Goal: Task Accomplishment & Management: Use online tool/utility

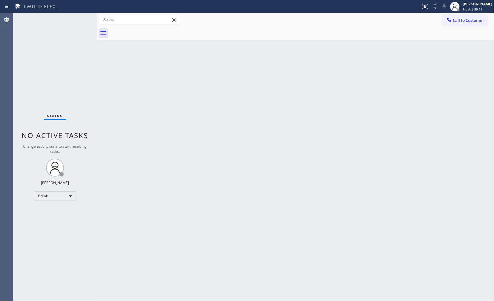
click at [47, 223] on div "Status No active tasks Change activity state to start receiving tasks. JENIZA A…" at bounding box center [55, 157] width 84 height 288
drag, startPoint x: 200, startPoint y: 178, endPoint x: 198, endPoint y: 181, distance: 3.6
click at [198, 181] on div "Back to Dashboard Change Sender ID Customers Technicians Select a contact Outbo…" at bounding box center [296, 157] width 398 height 288
click at [223, 190] on div "Back to Dashboard Change Sender ID Customers Technicians Select a contact Outbo…" at bounding box center [296, 157] width 398 height 288
click at [216, 179] on div "Back to Dashboard Change Sender ID Customers Technicians Select a contact Outbo…" at bounding box center [296, 157] width 398 height 288
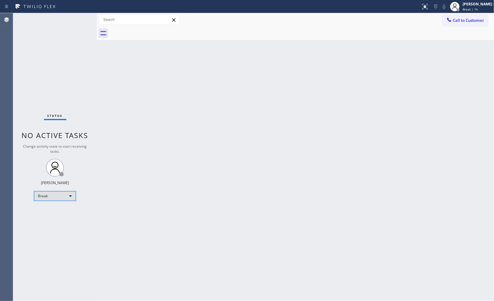
click at [49, 193] on div "Break" at bounding box center [55, 196] width 42 height 10
click at [57, 212] on li "Available" at bounding box center [54, 211] width 41 height 7
click at [62, 61] on div "Status No active tasks You are ready to start receiving tasks. JENIZA ALCAYDE A…" at bounding box center [55, 157] width 84 height 288
drag, startPoint x: 80, startPoint y: 19, endPoint x: 76, endPoint y: 17, distance: 3.5
click at [75, 16] on div "Status No active tasks You are ready to start receiving tasks. JENIZA ALCAYDE A…" at bounding box center [55, 157] width 84 height 288
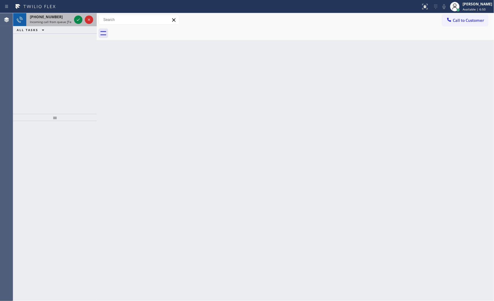
click at [74, 23] on div at bounding box center [84, 19] width 22 height 13
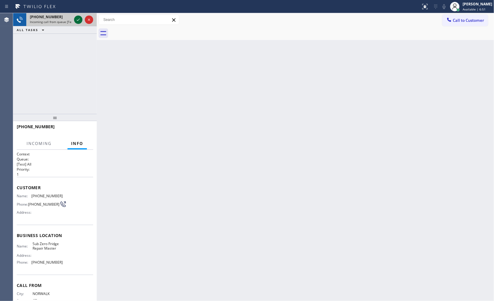
click at [78, 22] on icon at bounding box center [78, 19] width 7 height 7
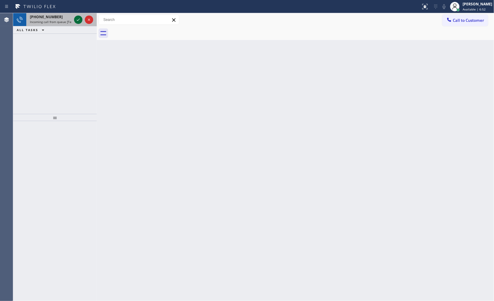
click at [78, 22] on icon at bounding box center [78, 19] width 7 height 7
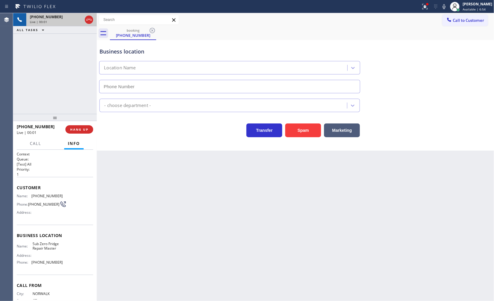
type input "(973) 791-5211"
click at [418, 3] on div at bounding box center [210, 7] width 416 height 10
click at [429, 16] on div "Call to Customer Outbound call Location Search location Your caller id phone nu…" at bounding box center [296, 20] width 398 height 10
click at [429, 12] on button at bounding box center [425, 6] width 13 height 13
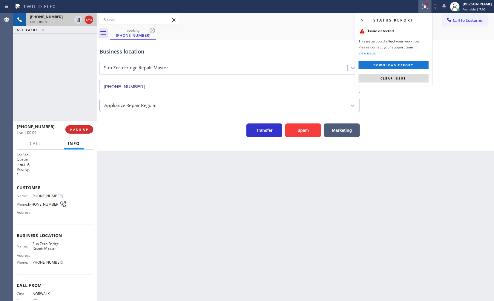
click at [422, 76] on button "Clear issue" at bounding box center [394, 78] width 70 height 8
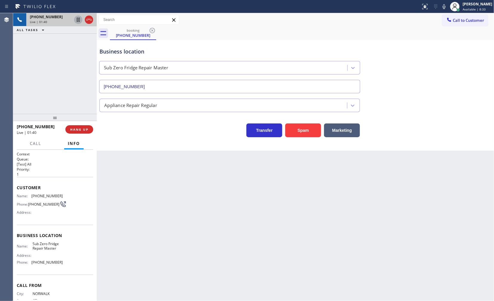
click at [76, 18] on icon at bounding box center [78, 19] width 7 height 7
click at [447, 9] on icon at bounding box center [444, 6] width 7 height 7
drag, startPoint x: 28, startPoint y: 196, endPoint x: 78, endPoint y: 199, distance: 50.1
click at [78, 199] on div "Name: (203) 952-1096 Phone: (203) 952-1096 Address:" at bounding box center [55, 206] width 77 height 24
copy div "(203) 952-1096 Phone: (203) 952-1096"
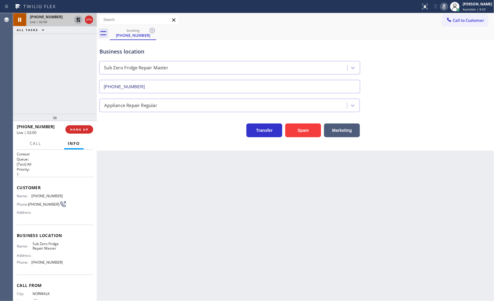
click at [67, 178] on div "Customer Name: (203) 952-1096 Phone: (203) 952-1096 Address:" at bounding box center [55, 201] width 77 height 48
click at [49, 194] on span "(203) 952-1096" at bounding box center [46, 196] width 31 height 4
click at [73, 146] on button "Info" at bounding box center [73, 144] width 19 height 12
click at [77, 17] on icon at bounding box center [78, 19] width 7 height 7
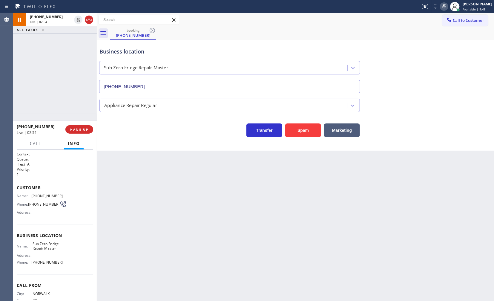
click at [443, 3] on icon at bounding box center [444, 6] width 7 height 7
drag, startPoint x: 32, startPoint y: 196, endPoint x: 57, endPoint y: 194, distance: 24.8
click at [57, 194] on div "Name: (203) 952-1096" at bounding box center [40, 196] width 46 height 4
copy div "(203) 952-1096"
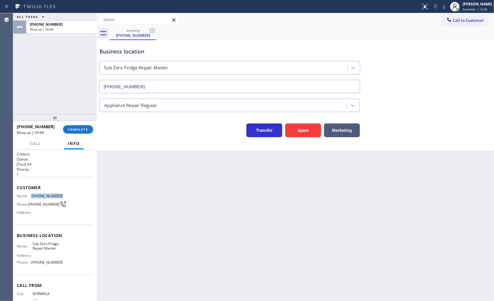
copy div "(203) 952-1096"
click at [471, 7] on span "Available | 16:15" at bounding box center [475, 9] width 25 height 4
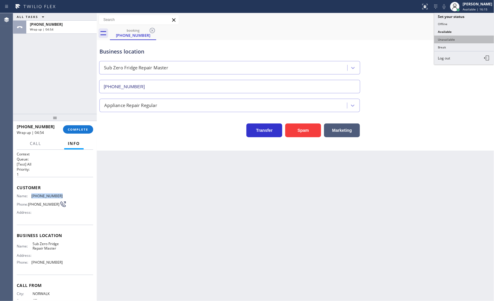
click at [453, 40] on button "Unavailable" at bounding box center [465, 40] width 60 height 8
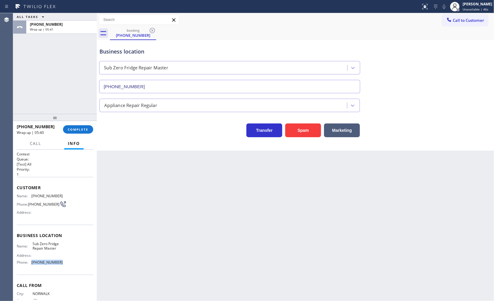
drag, startPoint x: 31, startPoint y: 265, endPoint x: 81, endPoint y: 273, distance: 50.1
click at [81, 273] on div "Business location Name: Sub Zero Fridge Repair Master Address: Phone: (973) 791…" at bounding box center [55, 250] width 77 height 50
copy span "(973) 791-5211"
click at [72, 127] on button "COMPLETE" at bounding box center [78, 129] width 30 height 8
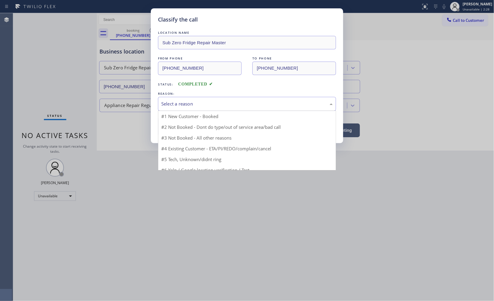
click at [176, 108] on div "Select a reason" at bounding box center [247, 104] width 178 height 14
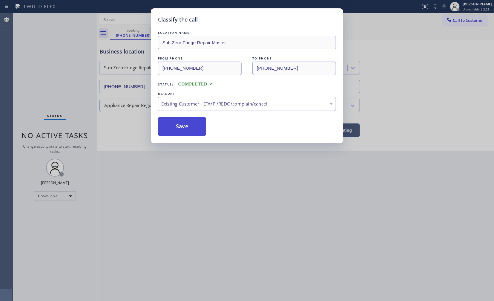
click at [176, 128] on button "Save" at bounding box center [182, 126] width 48 height 19
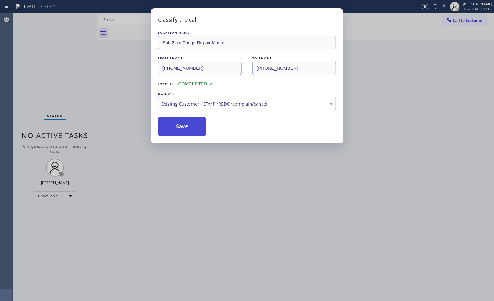
click at [173, 133] on button "Save" at bounding box center [182, 126] width 48 height 19
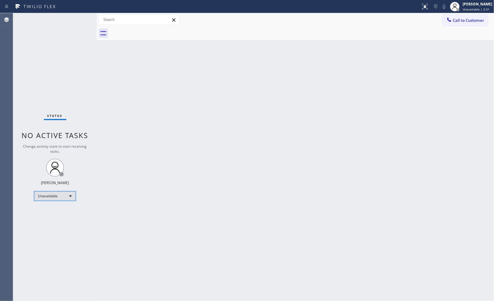
click at [56, 196] on div "Unavailable" at bounding box center [55, 196] width 42 height 10
click at [50, 208] on li "Available" at bounding box center [54, 211] width 41 height 7
drag, startPoint x: 142, startPoint y: 297, endPoint x: 146, endPoint y: 300, distance: 4.9
click at [144, 300] on div "Back to Dashboard Change Sender ID Customers Technicians Select a contact Outbo…" at bounding box center [296, 157] width 398 height 288
click at [26, 63] on div "Status No active tasks You are ready to start receiving tasks. JENIZA ALCAYDE A…" at bounding box center [55, 157] width 84 height 288
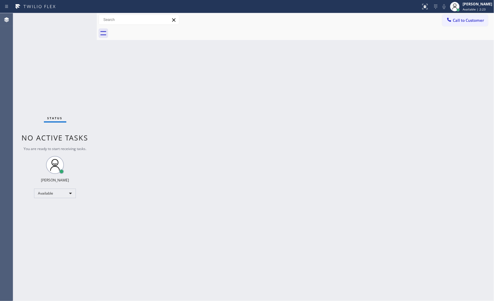
click at [58, 225] on div "Status No active tasks You are ready to start receiving tasks. JENIZA ALCAYDE A…" at bounding box center [55, 157] width 84 height 288
drag, startPoint x: 82, startPoint y: 17, endPoint x: 80, endPoint y: 22, distance: 5.6
click at [82, 19] on div "Status No active tasks You are ready to start receiving tasks. JENIZA ALCAYDE A…" at bounding box center [55, 157] width 84 height 288
click at [78, 27] on div "Status No active tasks You are ready to start receiving tasks. JENIZA ALCAYDE A…" at bounding box center [55, 157] width 84 height 288
drag, startPoint x: 78, startPoint y: 27, endPoint x: 186, endPoint y: 92, distance: 126.0
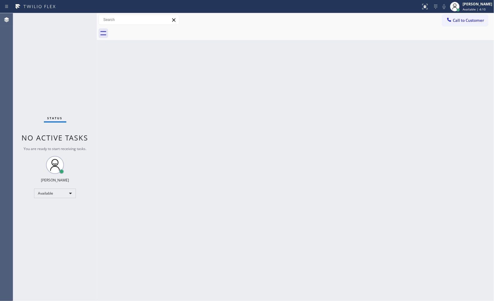
click at [96, 50] on div "Status No active tasks You are ready to start receiving tasks. JENIZA ALCAYDE A…" at bounding box center [253, 157] width 481 height 288
click at [133, 157] on div "Back to Dashboard Change Sender ID Customers Technicians Select a contact Outbo…" at bounding box center [296, 157] width 398 height 288
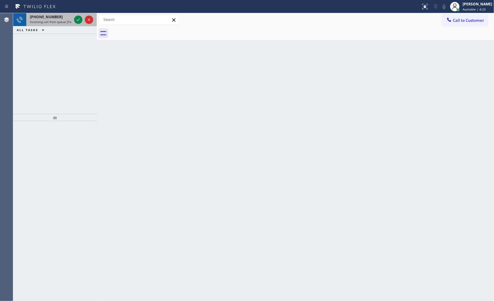
click at [74, 20] on div at bounding box center [84, 19] width 22 height 13
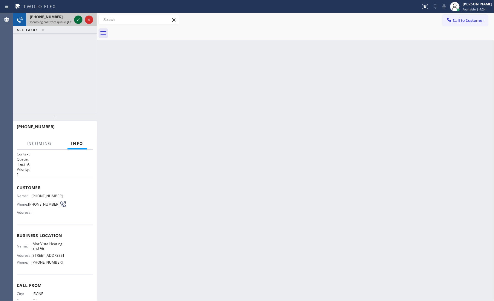
click at [78, 20] on icon at bounding box center [78, 20] width 3 height 2
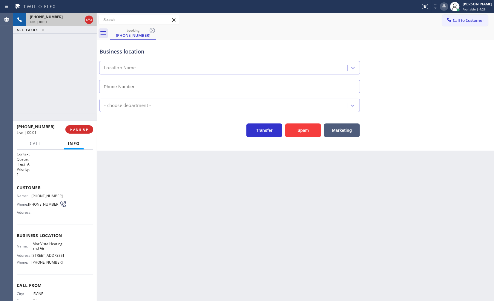
type input "(424) 329-2198"
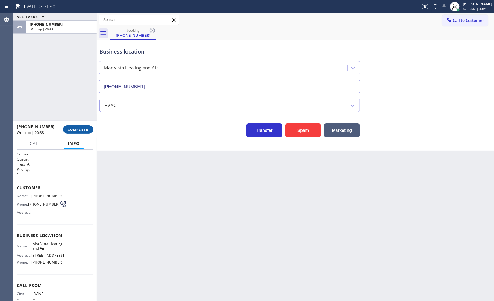
click at [73, 125] on div "+19499103719 Wrap up | 00:38 COMPLETE" at bounding box center [55, 130] width 77 height 16
click at [84, 131] on span "COMPLETE" at bounding box center [78, 129] width 21 height 4
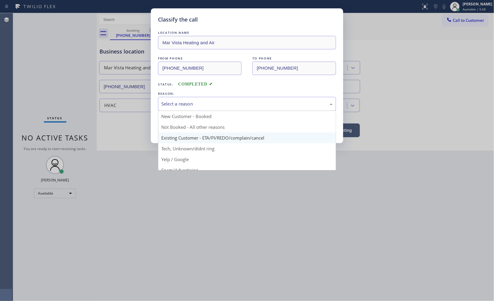
drag, startPoint x: 210, startPoint y: 106, endPoint x: 191, endPoint y: 138, distance: 36.9
click at [208, 110] on div "Select a reason" at bounding box center [247, 104] width 178 height 14
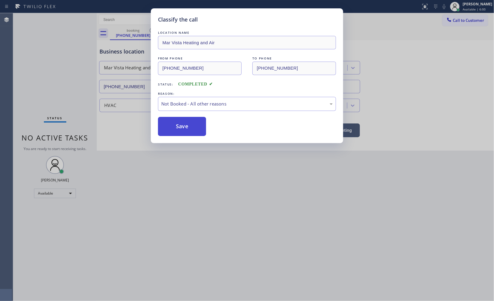
click at [184, 123] on button "Save" at bounding box center [182, 126] width 48 height 19
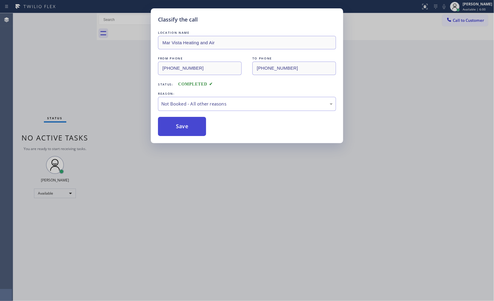
click at [184, 123] on button "Save" at bounding box center [182, 126] width 48 height 19
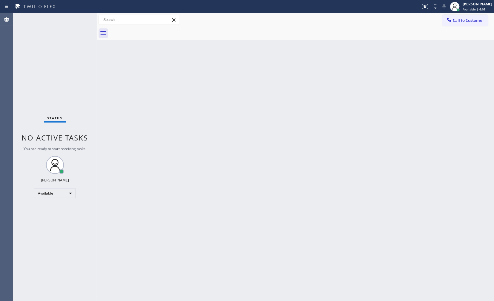
click at [146, 181] on div "Back to Dashboard Change Sender ID Customers Technicians Select a contact Outbo…" at bounding box center [296, 157] width 398 height 288
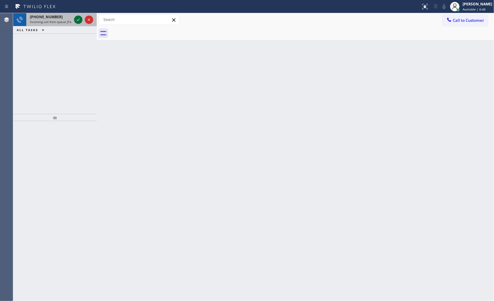
drag, startPoint x: 85, startPoint y: 19, endPoint x: 79, endPoint y: 22, distance: 6.4
click at [79, 22] on div at bounding box center [84, 19] width 22 height 13
click at [79, 22] on icon at bounding box center [78, 19] width 7 height 7
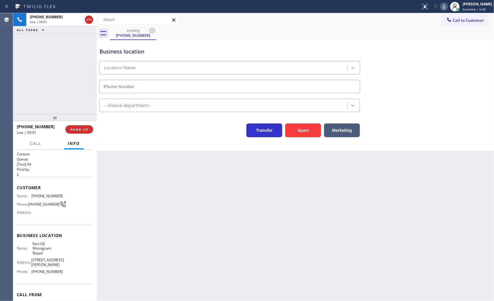
type input "(323) 716-0974"
click at [79, 130] on span "HANG UP" at bounding box center [79, 129] width 18 height 4
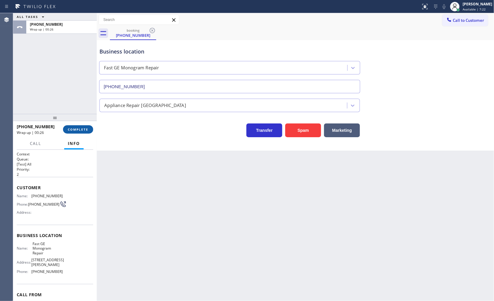
click at [90, 127] on button "COMPLETE" at bounding box center [78, 129] width 30 height 8
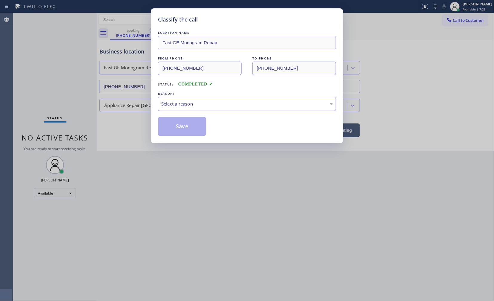
click at [178, 105] on div "Select a reason" at bounding box center [247, 103] width 172 height 7
click at [176, 130] on button "Save" at bounding box center [182, 126] width 48 height 19
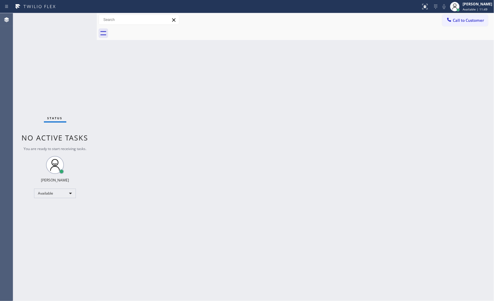
click at [16, 113] on div "Status No active tasks You are ready to start receiving tasks. JENIZA ALCAYDE A…" at bounding box center [55, 157] width 84 height 288
click at [47, 216] on div "Status No active tasks You are ready to start receiving tasks. JENIZA ALCAYDE A…" at bounding box center [55, 157] width 84 height 288
click at [109, 258] on div "Back to Dashboard Change Sender ID Customers Technicians Select a contact Outbo…" at bounding box center [296, 157] width 398 height 288
click at [47, 187] on div "Status No active tasks You are ready to start receiving tasks. JENIZA ALCAYDE A…" at bounding box center [55, 157] width 84 height 288
click at [50, 200] on div "Status No active tasks You are ready to start receiving tasks. JENIZA ALCAYDE A…" at bounding box center [55, 157] width 84 height 288
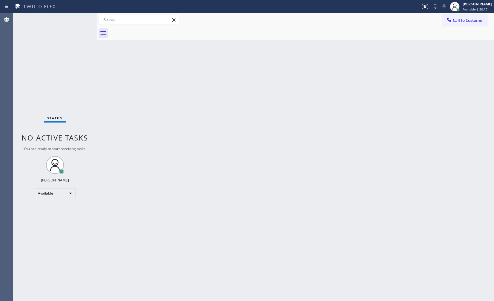
drag, startPoint x: 51, startPoint y: 200, endPoint x: 54, endPoint y: 197, distance: 4.7
click at [53, 199] on div "Status No active tasks You are ready to start receiving tasks. JENIZA ALCAYDE A…" at bounding box center [55, 157] width 84 height 288
drag, startPoint x: 55, startPoint y: 188, endPoint x: 53, endPoint y: 191, distance: 3.8
click at [55, 188] on div "Status No active tasks You are ready to start receiving tasks. JENIZA ALCAYDE A…" at bounding box center [55, 157] width 84 height 288
click at [53, 191] on div "Available" at bounding box center [55, 194] width 42 height 10
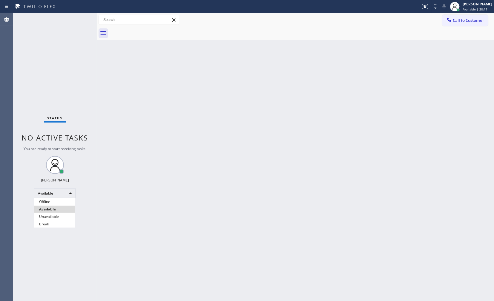
drag, startPoint x: 53, startPoint y: 191, endPoint x: 53, endPoint y: 187, distance: 4.8
click at [53, 187] on div at bounding box center [247, 150] width 494 height 301
click at [267, 176] on div "Back to Dashboard Change Sender ID Customers Technicians Select a contact Outbo…" at bounding box center [296, 157] width 398 height 288
drag, startPoint x: 73, startPoint y: 66, endPoint x: 80, endPoint y: 73, distance: 9.5
click at [78, 73] on div "Status No active tasks You are ready to start receiving tasks. JENIZA ALCAYDE A…" at bounding box center [55, 157] width 84 height 288
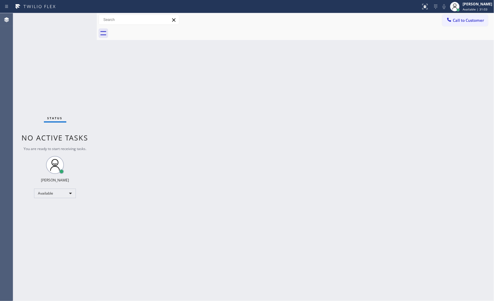
drag, startPoint x: 83, startPoint y: 72, endPoint x: 90, endPoint y: 79, distance: 9.9
click at [85, 75] on div "Status No active tasks You are ready to start receiving tasks. JENIZA ALCAYDE A…" at bounding box center [55, 157] width 84 height 288
click at [91, 80] on div "Status No active tasks You are ready to start receiving tasks. JENIZA ALCAYDE A…" at bounding box center [55, 157] width 84 height 288
drag, startPoint x: 36, startPoint y: 38, endPoint x: 43, endPoint y: 51, distance: 14.6
click at [42, 50] on div "Status No active tasks You are ready to start receiving tasks. JENIZA ALCAYDE A…" at bounding box center [55, 157] width 84 height 288
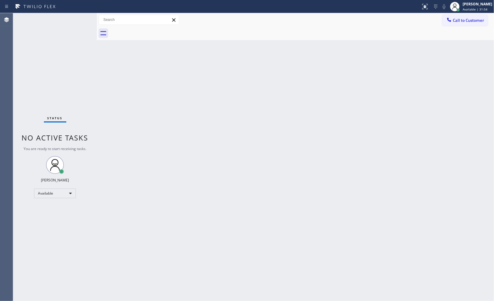
drag, startPoint x: 43, startPoint y: 51, endPoint x: 47, endPoint y: 49, distance: 4.3
click at [44, 53] on div "Status No active tasks You are ready to start receiving tasks. JENIZA ALCAYDE A…" at bounding box center [55, 157] width 84 height 288
click at [48, 47] on div "Status No active tasks You are ready to start receiving tasks. JENIZA ALCAYDE A…" at bounding box center [55, 157] width 84 height 288
drag, startPoint x: 52, startPoint y: 49, endPoint x: 188, endPoint y: 130, distance: 157.8
click at [68, 62] on div "Status No active tasks You are ready to start receiving tasks. JENIZA ALCAYDE A…" at bounding box center [55, 157] width 84 height 288
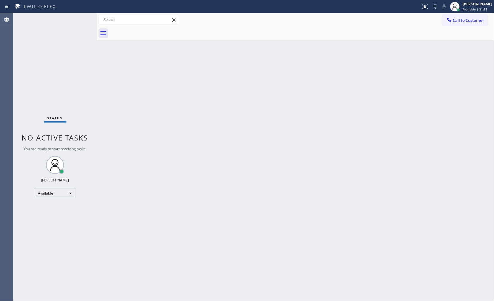
drag, startPoint x: 169, startPoint y: 130, endPoint x: 173, endPoint y: 141, distance: 11.9
click at [171, 141] on div "Back to Dashboard Change Sender ID Customers Technicians Select a contact Outbo…" at bounding box center [296, 157] width 398 height 288
click at [49, 63] on div "Status No active tasks You are ready to start receiving tasks. JENIZA ALCAYDE A…" at bounding box center [55, 157] width 84 height 288
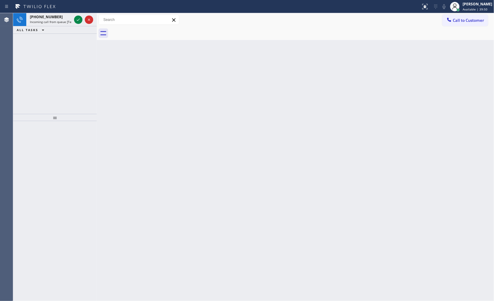
click at [41, 34] on div "[PHONE_NUMBER] Incoming call from queue [Test] All ALL TASKS ALL TASKS ACTIVE T…" at bounding box center [55, 63] width 84 height 101
click at [81, 17] on icon at bounding box center [78, 19] width 7 height 7
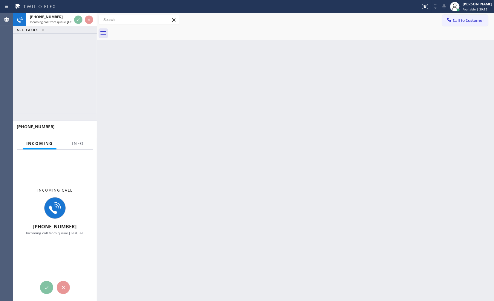
click at [81, 25] on div at bounding box center [84, 19] width 22 height 13
click at [80, 30] on div "ALL TASKS ALL TASKS ACTIVE TASKS TASKS IN WRAP UP" at bounding box center [55, 29] width 84 height 7
click at [83, 24] on div "[PHONE_NUMBER] Incoming call from queue [Test] All ALL TASKS ALL TASKS ACTIVE T…" at bounding box center [55, 23] width 84 height 21
click at [83, 24] on div at bounding box center [84, 19] width 22 height 13
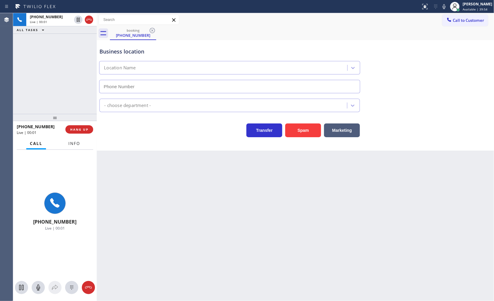
type input "[PHONE_NUMBER]"
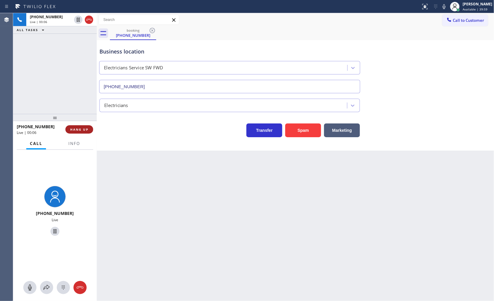
click at [77, 129] on span "HANG UP" at bounding box center [79, 129] width 18 height 4
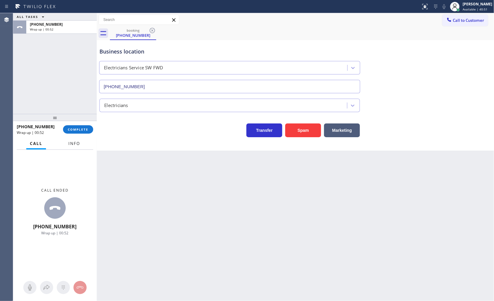
click at [80, 144] on button "Info" at bounding box center [74, 144] width 19 height 12
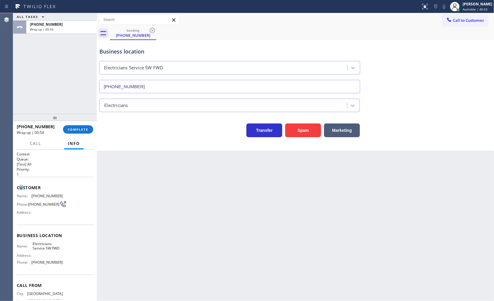
drag, startPoint x: 21, startPoint y: 179, endPoint x: 18, endPoint y: 180, distance: 3.0
click at [19, 180] on div "Customer Name: [PHONE_NUMBER] Phone: [PHONE_NUMBER] Address:" at bounding box center [55, 201] width 77 height 48
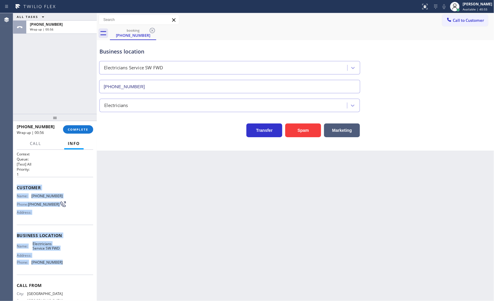
drag, startPoint x: 15, startPoint y: 181, endPoint x: 72, endPoint y: 270, distance: 105.4
click at [72, 270] on div "Context Queue: [Test] All Priority: 1 Customer Name: [PHONE_NUMBER] Phone: [PHO…" at bounding box center [55, 226] width 84 height 152
copy div "Customer Name: [PHONE_NUMBER] Phone: [PHONE_NUMBER] Address: Business location …"
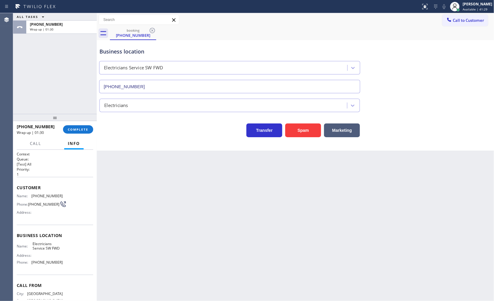
click at [34, 74] on div "ALL TASKS ALL TASKS ACTIVE TASKS TASKS IN WRAP UP [PHONE_NUMBER] Wrap up | 01:30" at bounding box center [55, 63] width 84 height 101
click at [84, 129] on span "COMPLETE" at bounding box center [78, 129] width 21 height 4
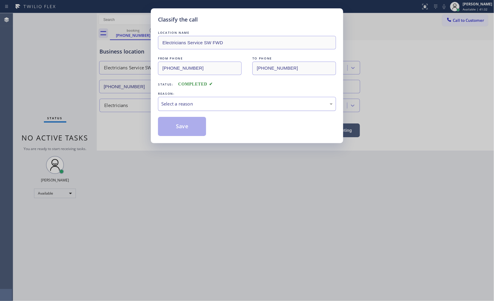
click at [172, 102] on div "Select a reason" at bounding box center [247, 103] width 172 height 7
click at [173, 123] on button "Save" at bounding box center [182, 126] width 48 height 19
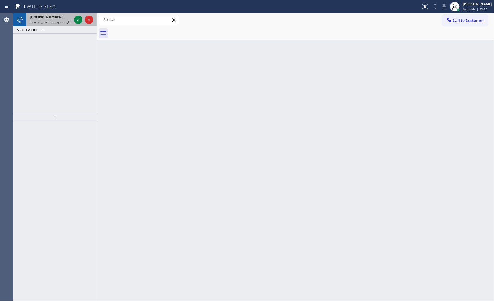
drag, startPoint x: 83, startPoint y: 19, endPoint x: 77, endPoint y: 19, distance: 5.4
click at [81, 19] on div at bounding box center [84, 19] width 22 height 13
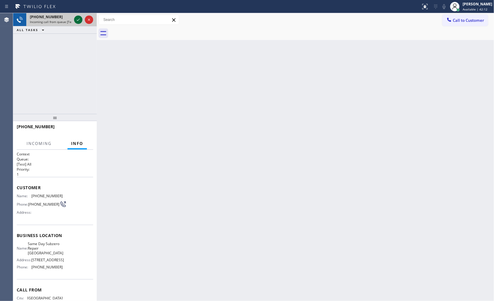
click at [77, 19] on icon at bounding box center [78, 19] width 7 height 7
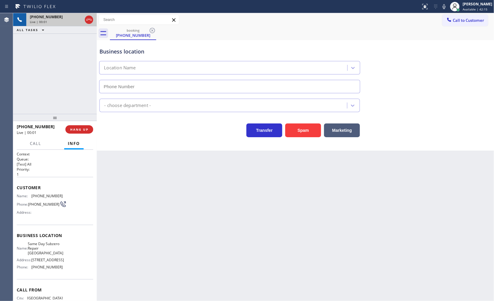
type input "[PHONE_NUMBER]"
drag, startPoint x: 31, startPoint y: 243, endPoint x: 86, endPoint y: 238, distance: 54.6
click at [54, 253] on span "Same Day Subzero Repair [GEOGRAPHIC_DATA]" at bounding box center [46, 249] width 36 height 14
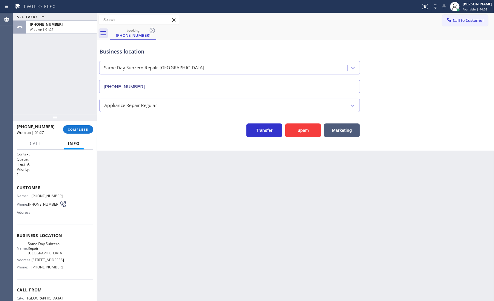
click at [82, 125] on div "[PHONE_NUMBER] Wrap up | 01:27 COMPLETE" at bounding box center [55, 130] width 77 height 16
click at [83, 129] on span "COMPLETE" at bounding box center [78, 129] width 21 height 4
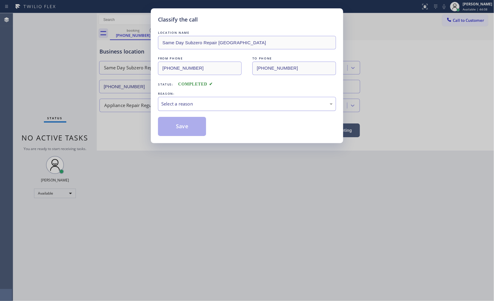
click at [174, 109] on div "Select a reason" at bounding box center [247, 104] width 178 height 14
click at [171, 130] on button "Save" at bounding box center [182, 126] width 48 height 19
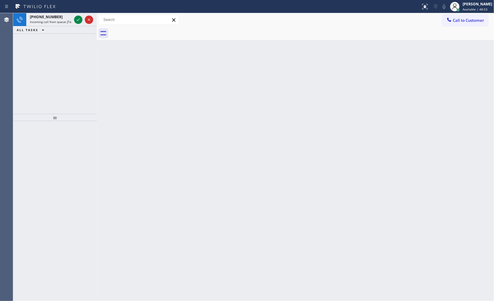
drag, startPoint x: 31, startPoint y: 52, endPoint x: 82, endPoint y: 9, distance: 66.0
click at [41, 40] on div "[PHONE_NUMBER] Incoming call from queue [Test] All ALL TASKS ALL TASKS ACTIVE T…" at bounding box center [55, 63] width 84 height 101
click at [74, 17] on div at bounding box center [78, 19] width 8 height 7
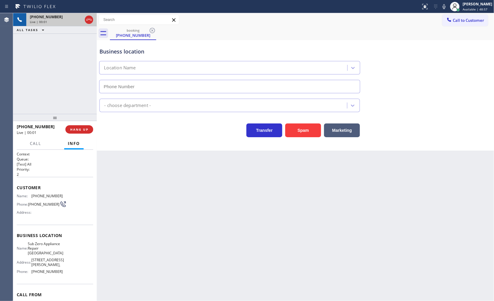
type input "[PHONE_NUMBER]"
drag, startPoint x: 32, startPoint y: 196, endPoint x: 73, endPoint y: 193, distance: 41.0
click at [73, 194] on div "Name: [PHONE_NUMBER] Phone: [PHONE_NUMBER] Address:" at bounding box center [55, 206] width 77 height 24
copy span "360) 603-6221"
click at [446, 4] on icon at bounding box center [444, 6] width 7 height 7
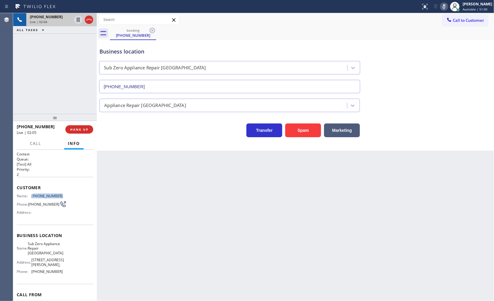
click at [443, 7] on icon at bounding box center [444, 6] width 7 height 7
copy span "360) 603-6221"
click at [254, 57] on div "Business location Sub Zero Appliance Repair [GEOGRAPHIC_DATA] [PHONE_NUMBER]" at bounding box center [229, 68] width 263 height 52
click at [444, 5] on icon at bounding box center [444, 6] width 7 height 7
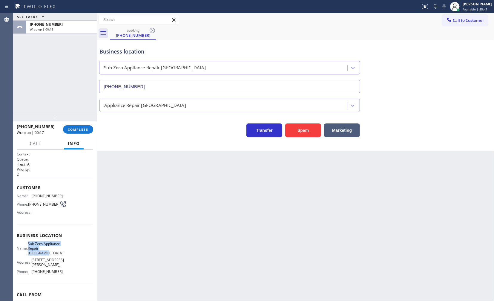
drag, startPoint x: 30, startPoint y: 246, endPoint x: 57, endPoint y: 259, distance: 29.6
click at [57, 255] on div "Name: Sub Zero Appliance Repair [GEOGRAPHIC_DATA]" at bounding box center [40, 249] width 46 height 14
copy span "Sub Zero Appliance Repair [GEOGRAPHIC_DATA]"
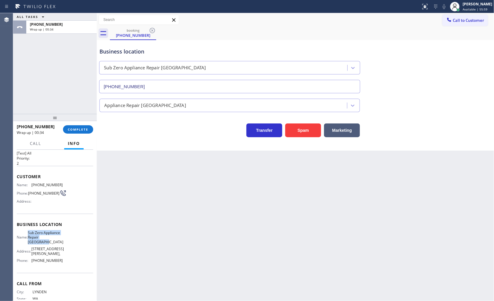
scroll to position [31, 0]
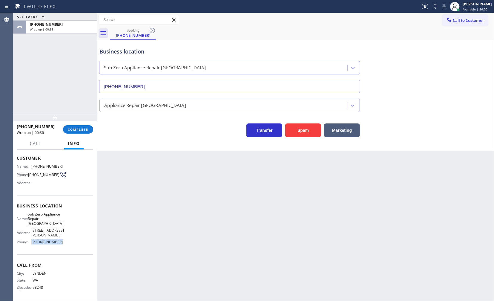
drag, startPoint x: 31, startPoint y: 241, endPoint x: 65, endPoint y: 243, distance: 33.8
click at [65, 243] on div "Name: Sub Zero Appliance Repair Bellingham Address: [STREET_ADDRESS][GEOGRAPHIC…" at bounding box center [55, 229] width 77 height 35
copy div "[PHONE_NUMBER]"
click at [97, 132] on div at bounding box center [97, 157] width 0 height 288
click at [84, 123] on div "[PHONE_NUMBER] Wrap up | 03:56 COMPLETE" at bounding box center [55, 130] width 77 height 16
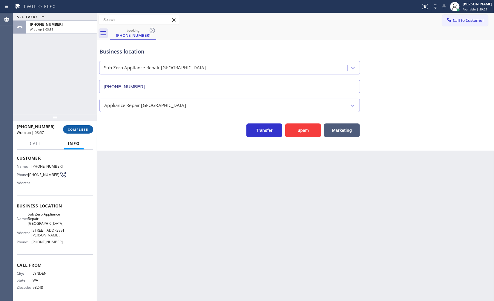
click at [84, 126] on button "COMPLETE" at bounding box center [78, 129] width 30 height 8
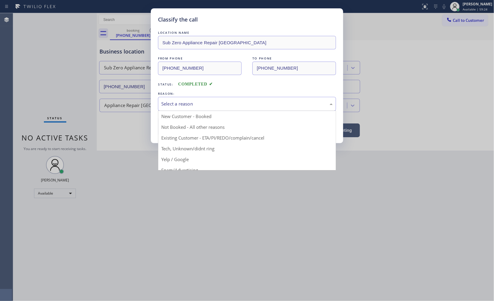
click at [172, 103] on div "Select a reason" at bounding box center [247, 103] width 172 height 7
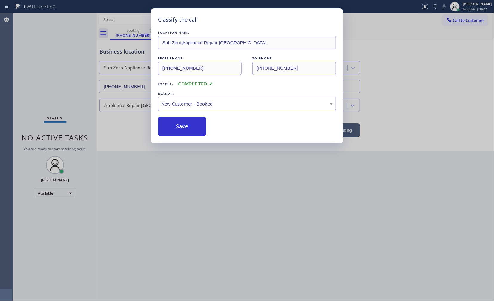
click at [172, 119] on button "Save" at bounding box center [182, 126] width 48 height 19
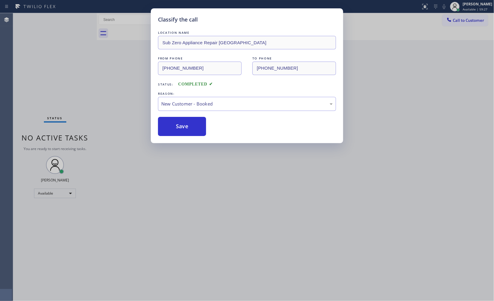
click at [172, 119] on button "Save" at bounding box center [182, 126] width 48 height 19
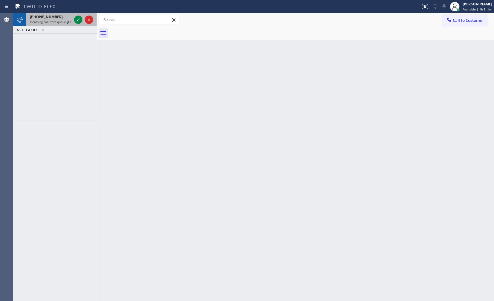
click at [83, 24] on div at bounding box center [84, 19] width 22 height 13
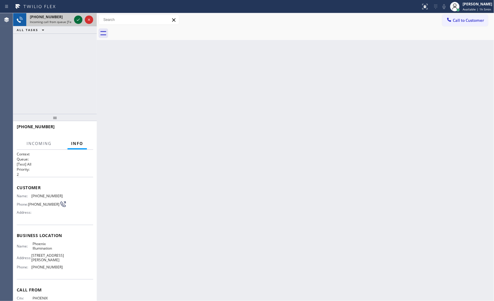
click at [80, 20] on icon at bounding box center [78, 19] width 7 height 7
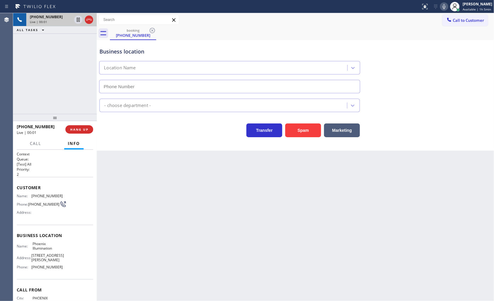
type input "[PHONE_NUMBER]"
click at [167, 159] on div "Back to Dashboard Change Sender ID Customers Technicians Select a contact Outbo…" at bounding box center [296, 157] width 398 height 288
drag, startPoint x: 32, startPoint y: 196, endPoint x: 60, endPoint y: 196, distance: 28.1
click at [60, 196] on div "Name: [PHONE_NUMBER] Phone: [PHONE_NUMBER] Address:" at bounding box center [55, 206] width 77 height 24
copy span "480) 913-0017"
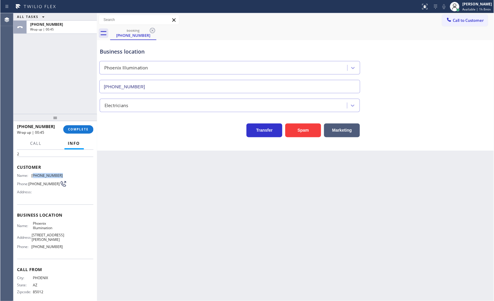
scroll to position [26, 0]
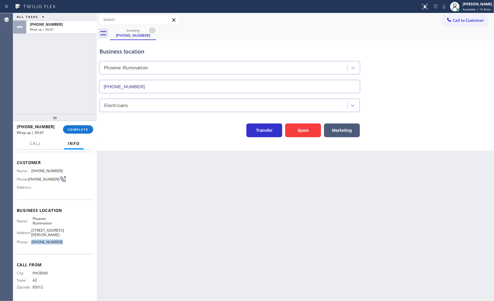
drag, startPoint x: 29, startPoint y: 241, endPoint x: 72, endPoint y: 245, distance: 43.3
click at [72, 245] on div "Name: Phoenix Illumination Address: [STREET_ADDRESS][PERSON_NAME] Phone: [PHONE…" at bounding box center [55, 231] width 77 height 30
copy div "[PHONE_NUMBER]"
click at [83, 136] on div "[PHONE_NUMBER] Wrap up | 02:36 COMPLETE" at bounding box center [55, 130] width 77 height 16
click at [87, 126] on button "COMPLETE" at bounding box center [78, 129] width 30 height 8
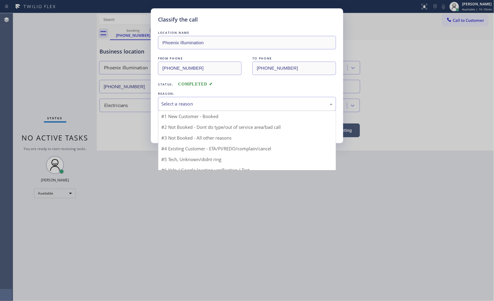
click at [174, 103] on div "Select a reason" at bounding box center [247, 103] width 172 height 7
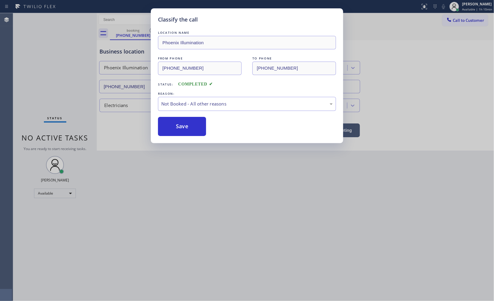
click at [173, 123] on button "Save" at bounding box center [182, 126] width 48 height 19
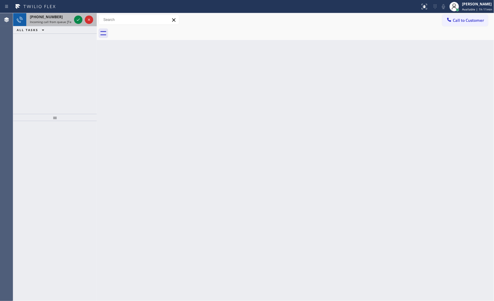
click at [60, 21] on span "Incoming call from queue [Test] All" at bounding box center [55, 22] width 50 height 4
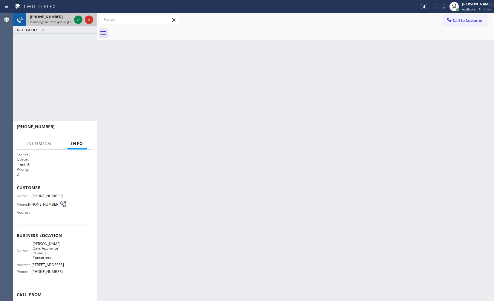
click at [72, 19] on div "[PHONE_NUMBER] Incoming call from queue [Test] All" at bounding box center [49, 19] width 47 height 13
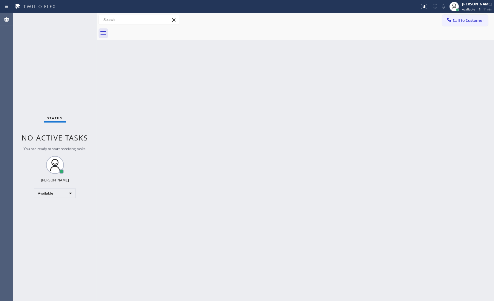
click at [72, 19] on div "Status No active tasks You are ready to start receiving tasks. JENIZA ALCAYDE A…" at bounding box center [55, 157] width 84 height 288
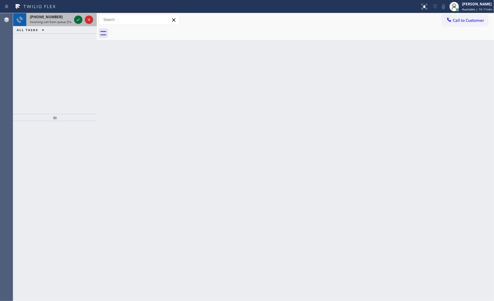
click at [80, 16] on icon at bounding box center [78, 19] width 7 height 7
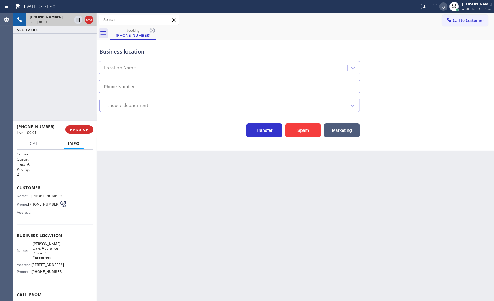
type input "[PHONE_NUMBER]"
click at [77, 128] on span "HANG UP" at bounding box center [79, 129] width 18 height 4
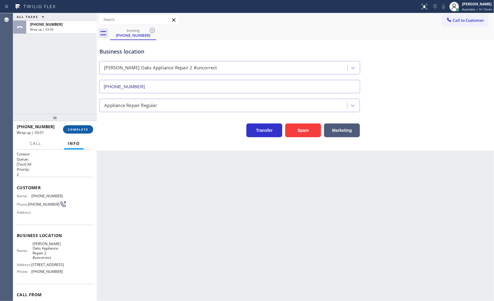
drag, startPoint x: 76, startPoint y: 135, endPoint x: 76, endPoint y: 128, distance: 6.9
click at [76, 135] on div "[PHONE_NUMBER] Wrap up | 03:51 COMPLETE" at bounding box center [55, 130] width 77 height 16
click at [76, 129] on span "COMPLETE" at bounding box center [78, 129] width 21 height 4
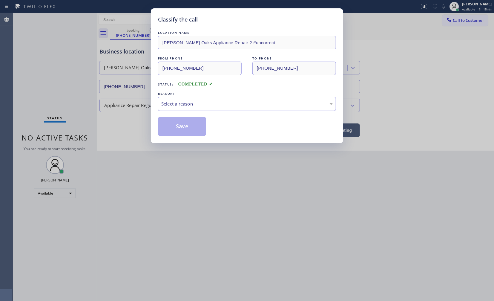
click at [182, 102] on div "Select a reason" at bounding box center [247, 103] width 172 height 7
click at [177, 126] on button "Save" at bounding box center [182, 126] width 48 height 19
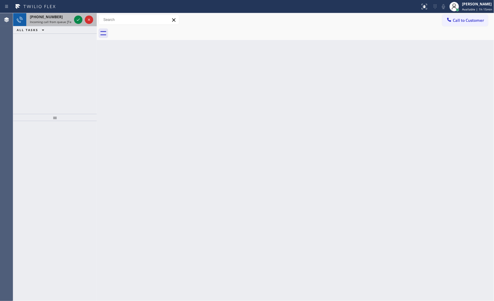
click at [72, 21] on div "[PHONE_NUMBER] Incoming call from queue [Test] All" at bounding box center [49, 19] width 47 height 13
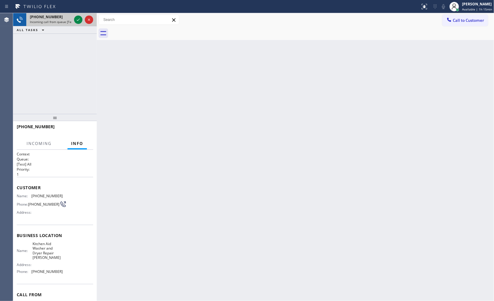
click at [67, 20] on span "Incoming call from queue [Test] All" at bounding box center [55, 22] width 50 height 4
click at [83, 21] on div at bounding box center [84, 19] width 22 height 13
click at [71, 18] on div "[PHONE_NUMBER]" at bounding box center [51, 16] width 42 height 5
click at [76, 19] on icon at bounding box center [78, 19] width 7 height 7
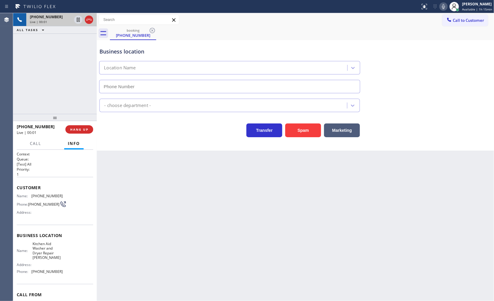
type input "[PHONE_NUMBER]"
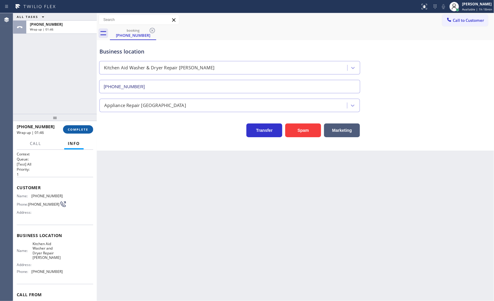
click at [74, 127] on button "COMPLETE" at bounding box center [78, 129] width 30 height 8
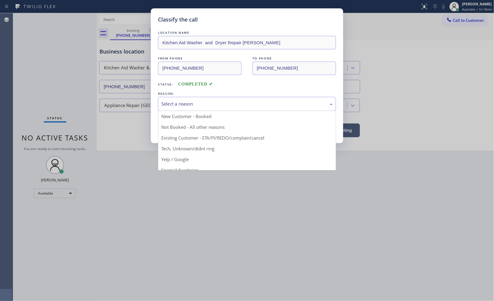
click at [165, 105] on div "Select a reason" at bounding box center [247, 103] width 172 height 7
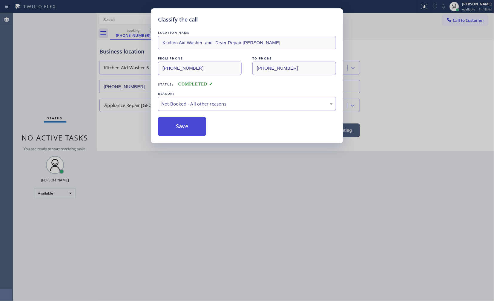
click at [174, 126] on button "Save" at bounding box center [182, 126] width 48 height 19
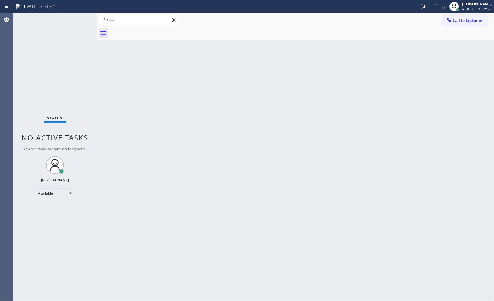
click at [56, 96] on div "Status No active tasks You are ready to start receiving tasks. JENIZA ALCAYDE A…" at bounding box center [55, 157] width 84 height 288
click at [53, 196] on div "Available" at bounding box center [55, 194] width 42 height 10
click at [54, 216] on li "Unavailable" at bounding box center [54, 216] width 41 height 7
click at [53, 201] on div "Status No active tasks Change activity state to start receiving tasks. JENIZA A…" at bounding box center [55, 157] width 84 height 288
click at [53, 199] on div "Unavailable" at bounding box center [55, 196] width 42 height 10
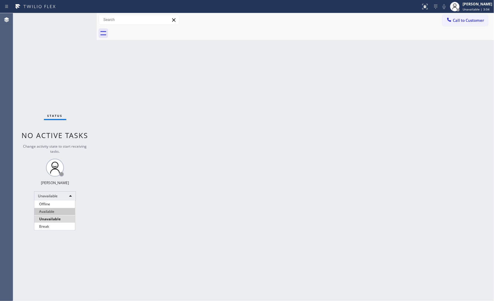
click at [54, 211] on li "Available" at bounding box center [54, 211] width 41 height 7
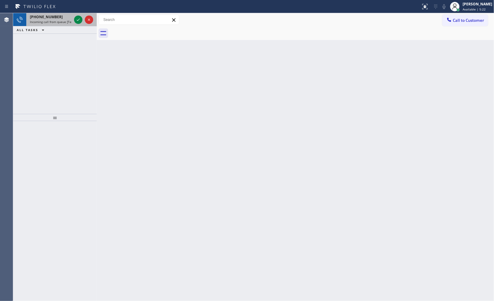
drag, startPoint x: 45, startPoint y: 44, endPoint x: 66, endPoint y: 25, distance: 28.4
click at [49, 45] on div "[PHONE_NUMBER] Incoming call from queue [Test] All ALL TASKS ALL TASKS ACTIVE T…" at bounding box center [55, 63] width 84 height 101
click at [66, 25] on div "[PHONE_NUMBER] Incoming call from queue [Test] All" at bounding box center [49, 19] width 47 height 13
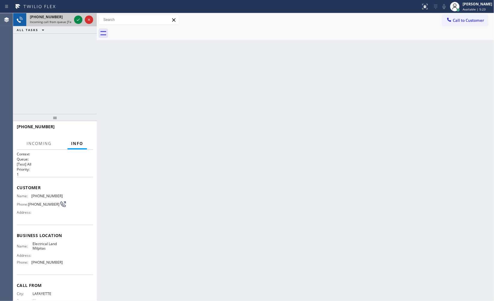
click at [68, 19] on div "[PHONE_NUMBER]" at bounding box center [51, 16] width 42 height 5
click at [80, 16] on icon at bounding box center [78, 19] width 7 height 7
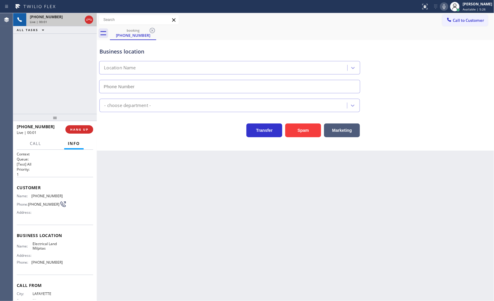
type input "[PHONE_NUMBER]"
click at [77, 130] on span "HANG UP" at bounding box center [79, 129] width 18 height 4
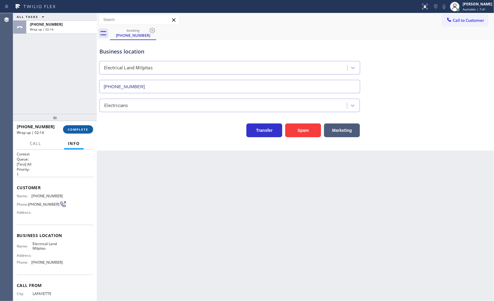
click at [87, 125] on div "[PHONE_NUMBER] Wrap up | 02:14 COMPLETE" at bounding box center [55, 130] width 77 height 16
click at [86, 128] on span "COMPLETE" at bounding box center [78, 129] width 21 height 4
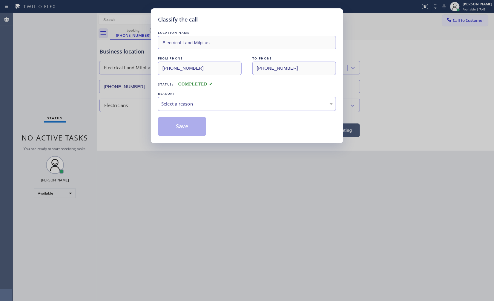
click at [183, 111] on div "Select a reason" at bounding box center [247, 104] width 178 height 14
click at [184, 124] on button "Save" at bounding box center [182, 126] width 48 height 19
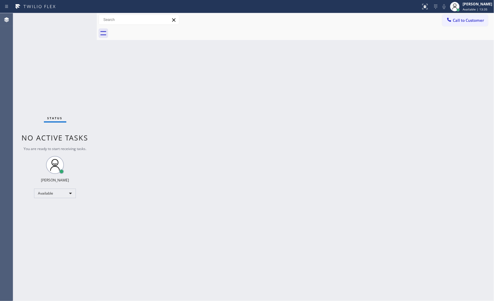
click at [222, 147] on div "Back to Dashboard Change Sender ID Customers Technicians Select a contact Outbo…" at bounding box center [296, 157] width 398 height 288
click at [75, 28] on div "Status No active tasks You are ready to start receiving tasks. JENIZA ALCAYDE A…" at bounding box center [55, 157] width 84 height 288
click at [75, 26] on div "Status No active tasks You are ready to start receiving tasks. JENIZA ALCAYDE A…" at bounding box center [55, 157] width 84 height 288
drag, startPoint x: 64, startPoint y: 24, endPoint x: 83, endPoint y: 33, distance: 21.1
click at [67, 26] on div "Status No active tasks You are ready to start receiving tasks. JENIZA ALCAYDE A…" at bounding box center [55, 157] width 84 height 288
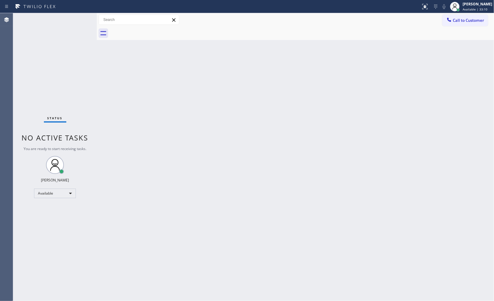
click at [410, 262] on div "Back to Dashboard Change Sender ID Customers Technicians Select a contact Outbo…" at bounding box center [296, 157] width 398 height 288
click at [51, 193] on div "Available" at bounding box center [55, 194] width 42 height 10
click at [43, 224] on li "Break" at bounding box center [54, 224] width 41 height 7
click at [468, 5] on div "[PERSON_NAME]" at bounding box center [478, 3] width 30 height 5
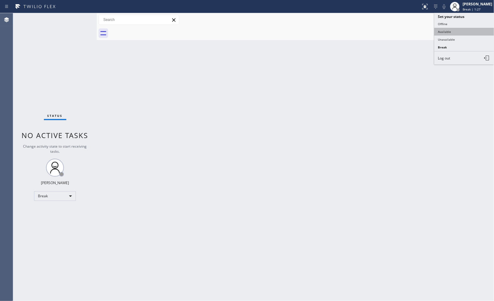
click at [453, 33] on button "Available" at bounding box center [465, 32] width 60 height 8
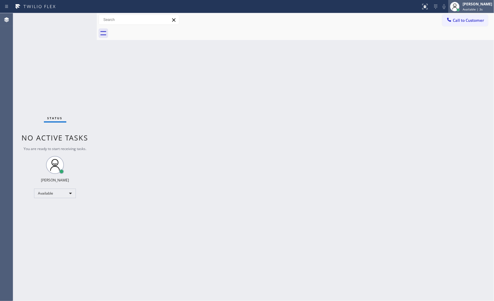
click at [476, 10] on span "Available | 3s" at bounding box center [473, 9] width 20 height 4
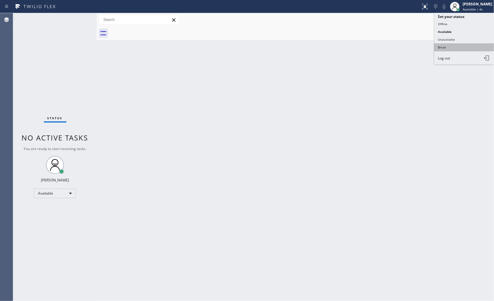
click at [458, 46] on button "Break" at bounding box center [465, 47] width 60 height 8
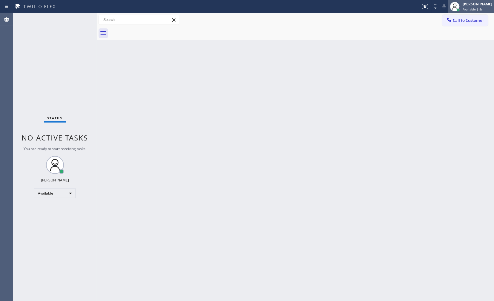
click at [468, 1] on div "[PERSON_NAME]" at bounding box center [478, 3] width 30 height 5
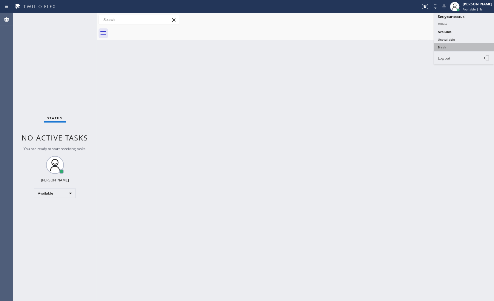
click at [446, 48] on button "Break" at bounding box center [465, 47] width 60 height 8
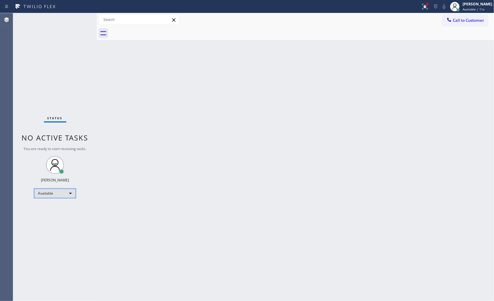
click at [53, 193] on div "Available" at bounding box center [55, 194] width 42 height 10
click at [44, 223] on li "Break" at bounding box center [54, 224] width 41 height 7
click at [67, 195] on div "Break" at bounding box center [55, 196] width 42 height 10
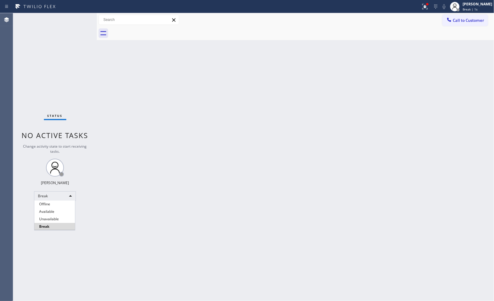
click at [228, 144] on div at bounding box center [247, 150] width 494 height 301
click at [161, 164] on div "Back to Dashboard Change Sender ID Customers Technicians Select a contact Outbo…" at bounding box center [296, 157] width 398 height 288
click at [323, 141] on div "Back to Dashboard Change Sender ID Customers Technicians Select a contact Outbo…" at bounding box center [296, 157] width 398 height 288
drag, startPoint x: 385, startPoint y: 83, endPoint x: 391, endPoint y: 75, distance: 10.0
click at [391, 75] on div "Back to Dashboard Change Sender ID Customers Technicians Select a contact Outbo…" at bounding box center [296, 157] width 398 height 288
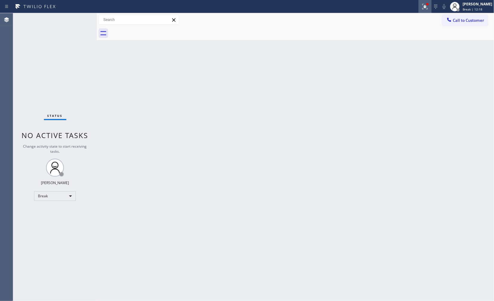
click at [421, 4] on div at bounding box center [425, 6] width 13 height 7
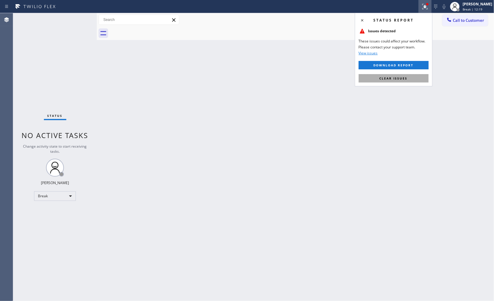
click at [393, 74] on button "Clear issues" at bounding box center [394, 78] width 70 height 8
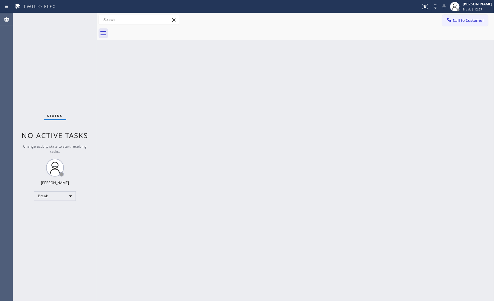
click at [238, 103] on div "Back to Dashboard Change Sender ID Customers Technicians Select a contact Outbo…" at bounding box center [296, 157] width 398 height 288
click at [50, 59] on div "Status No active tasks Change activity state to start receiving tasks. JENIZA A…" at bounding box center [55, 157] width 84 height 288
click at [390, 125] on div "Back to Dashboard Change Sender ID Customers Technicians Select a contact Outbo…" at bounding box center [296, 157] width 398 height 288
click at [64, 190] on div "Status No active tasks Change activity state to start receiving tasks. JENIZA A…" at bounding box center [55, 157] width 84 height 288
click at [56, 201] on div "Status No active tasks Change activity state to start receiving tasks. JENIZA A…" at bounding box center [55, 157] width 84 height 288
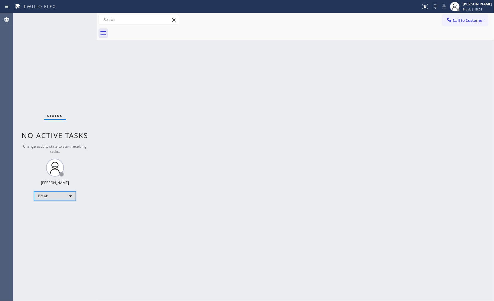
click at [57, 199] on div "Break" at bounding box center [55, 196] width 42 height 10
click at [53, 211] on li "Available" at bounding box center [54, 211] width 41 height 7
click at [40, 225] on div "Status No active tasks You are ready to start receiving tasks. JENIZA ALCAYDE A…" at bounding box center [55, 157] width 84 height 288
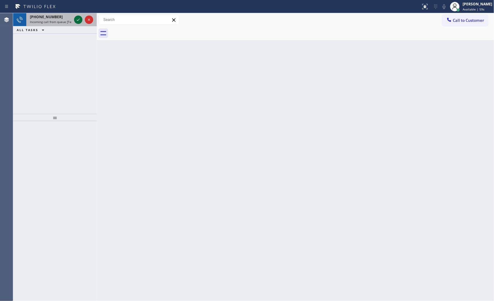
click at [79, 16] on icon at bounding box center [78, 19] width 7 height 7
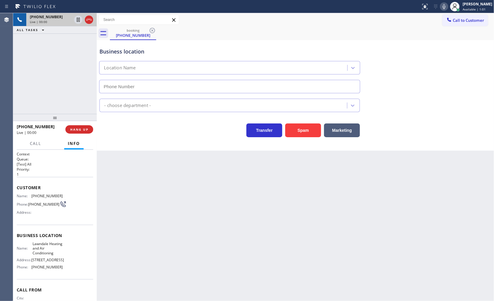
type input "[PHONE_NUMBER]"
click at [88, 129] on span "HANG UP" at bounding box center [79, 129] width 18 height 4
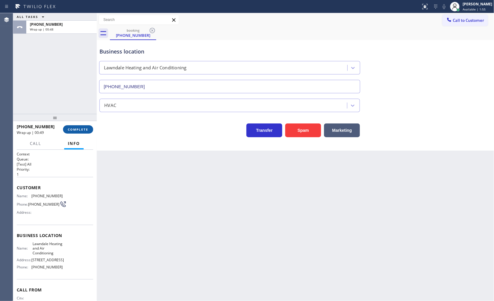
click at [69, 132] on button "COMPLETE" at bounding box center [78, 129] width 30 height 8
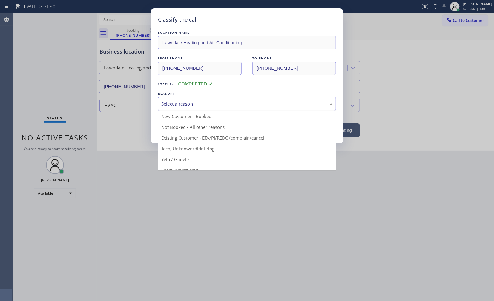
click at [162, 104] on div "Select a reason" at bounding box center [247, 103] width 172 height 7
click at [169, 110] on div "New Customer - Booked" at bounding box center [247, 104] width 178 height 14
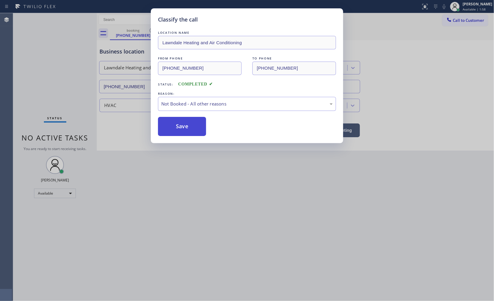
click at [173, 129] on button "Save" at bounding box center [182, 126] width 48 height 19
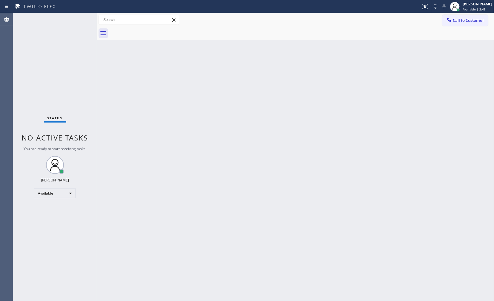
click at [66, 64] on div "Status No active tasks You are ready to start receiving tasks. JENIZA ALCAYDE A…" at bounding box center [55, 157] width 84 height 288
click at [54, 29] on div "Status No active tasks You are ready to start receiving tasks. JENIZA ALCAYDE A…" at bounding box center [55, 157] width 84 height 288
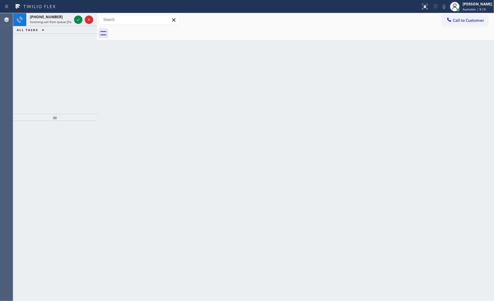
click at [79, 19] on icon at bounding box center [78, 19] width 7 height 7
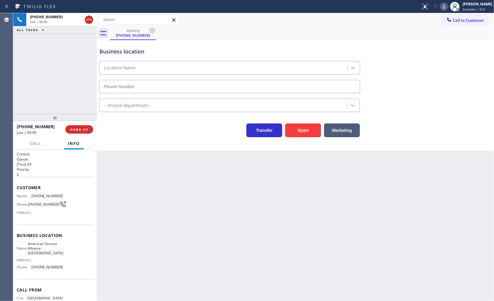
type input "[PHONE_NUMBER]"
click at [58, 79] on div "[PHONE_NUMBER] Live | 00:22 ALL TASKS ALL TASKS ACTIVE TASKS TASKS IN WRAP UP" at bounding box center [55, 63] width 84 height 101
click at [446, 5] on icon at bounding box center [444, 6] width 7 height 7
click at [75, 126] on button "HANG UP" at bounding box center [79, 129] width 28 height 8
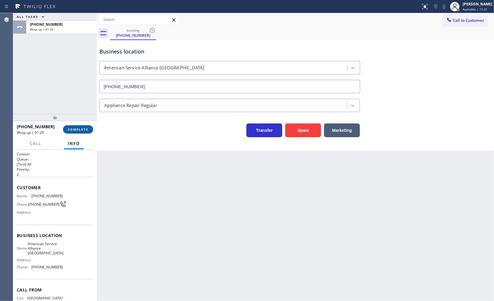
click at [78, 126] on button "COMPLETE" at bounding box center [78, 129] width 30 height 8
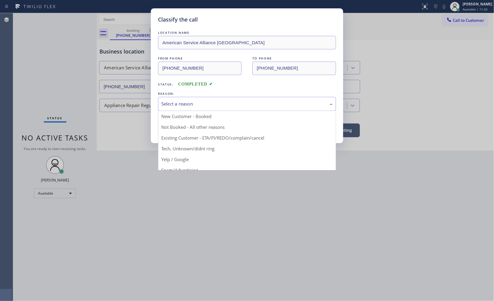
click at [181, 105] on div "Select a reason" at bounding box center [247, 103] width 172 height 7
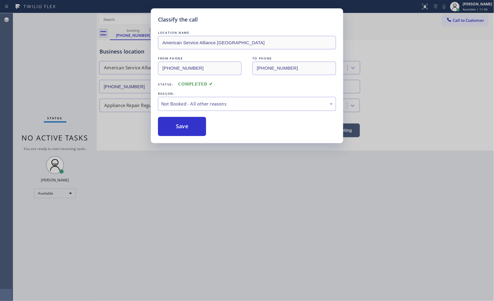
click at [182, 127] on button "Save" at bounding box center [182, 126] width 48 height 19
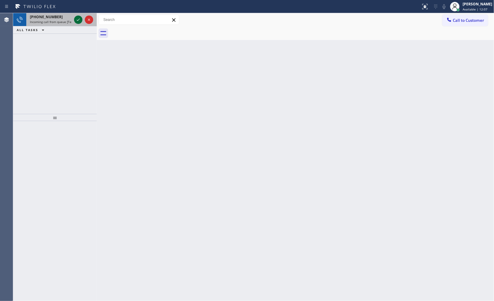
click at [74, 19] on div at bounding box center [78, 19] width 8 height 7
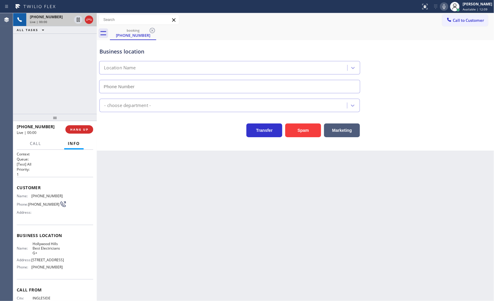
type input "[PHONE_NUMBER]"
click at [77, 130] on span "HANG UP" at bounding box center [79, 129] width 18 height 4
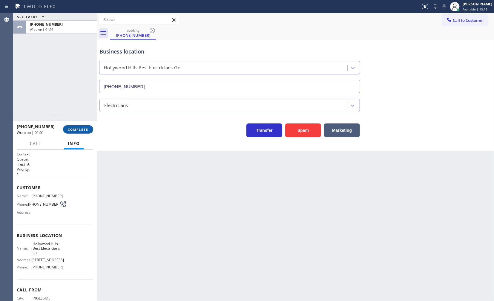
click at [81, 130] on span "COMPLETE" at bounding box center [78, 129] width 21 height 4
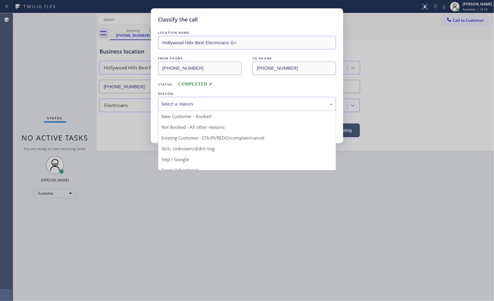
click at [192, 109] on div "Select a reason" at bounding box center [247, 104] width 178 height 14
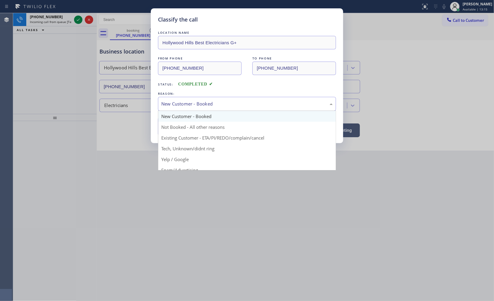
click at [186, 107] on div "New Customer - Booked" at bounding box center [247, 103] width 172 height 7
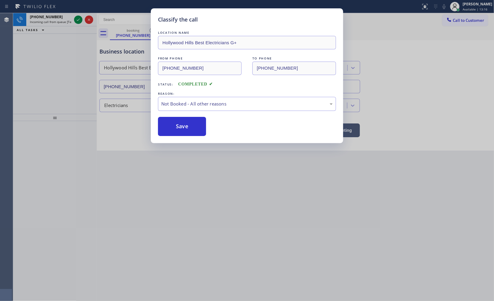
click at [182, 122] on button "Save" at bounding box center [182, 126] width 48 height 19
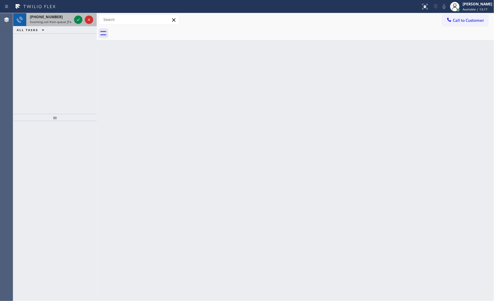
click at [75, 15] on div at bounding box center [84, 19] width 22 height 13
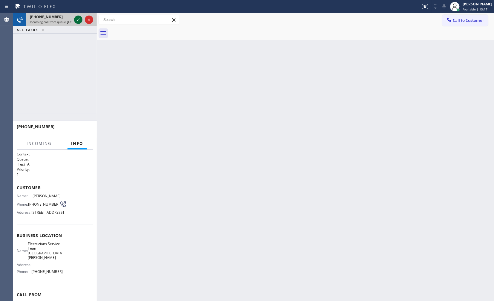
click at [78, 16] on icon at bounding box center [78, 19] width 7 height 7
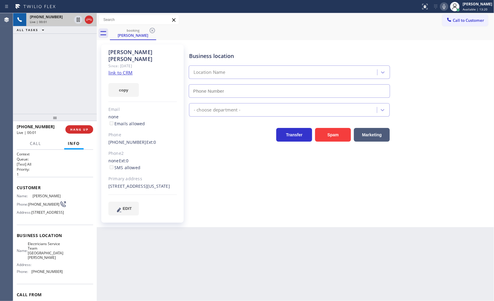
type input "[PHONE_NUMBER]"
click at [122, 70] on link "link to CRM" at bounding box center [121, 73] width 24 height 6
click at [78, 19] on icon at bounding box center [78, 19] width 7 height 7
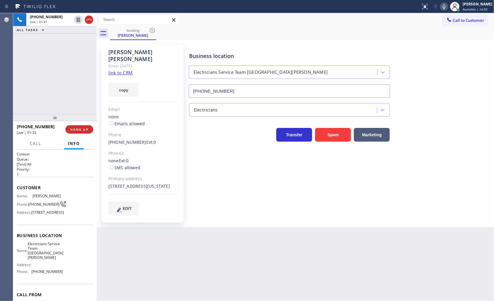
click at [448, 7] on icon at bounding box center [444, 6] width 7 height 7
click at [28, 81] on div "[PHONE_NUMBER] Live | 01:58 ALL TASKS ALL TASKS ACTIVE TASKS TASKS IN WRAP UP" at bounding box center [55, 63] width 84 height 101
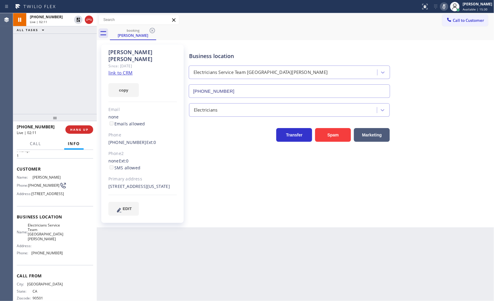
scroll to position [36, 0]
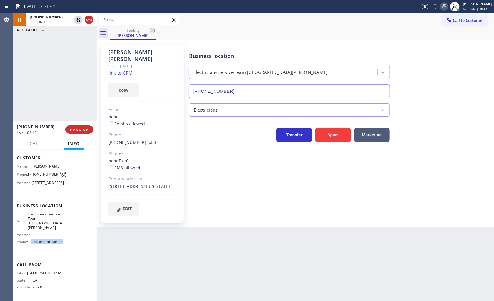
drag, startPoint x: 35, startPoint y: 247, endPoint x: 72, endPoint y: 252, distance: 37.4
click at [72, 252] on div "Business location Name: Electricians Service Team [GEOGRAPHIC_DATA][PERSON_NAME…" at bounding box center [55, 224] width 77 height 59
copy span "[PHONE_NUMBER]"
click at [81, 20] on icon at bounding box center [78, 19] width 7 height 7
click at [449, 7] on div at bounding box center [455, 6] width 13 height 13
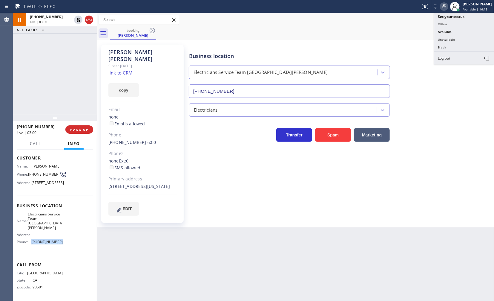
click at [443, 7] on icon at bounding box center [444, 6] width 7 height 7
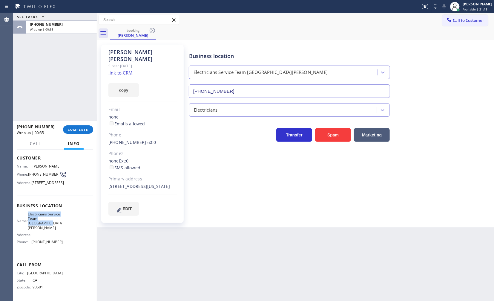
drag, startPoint x: 32, startPoint y: 219, endPoint x: 61, endPoint y: 229, distance: 30.5
click at [61, 229] on div "Name: Electricians Service Team [GEOGRAPHIC_DATA][PERSON_NAME] Address: Phone: …" at bounding box center [55, 229] width 77 height 35
copy span "Electricians Service Team [GEOGRAPHIC_DATA][PERSON_NAME]"
click at [73, 129] on span "COMPLETE" at bounding box center [78, 129] width 21 height 4
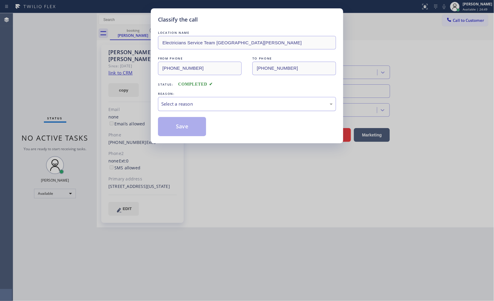
click at [166, 108] on div "Select a reason" at bounding box center [247, 104] width 178 height 14
click at [170, 130] on button "Save" at bounding box center [182, 126] width 48 height 19
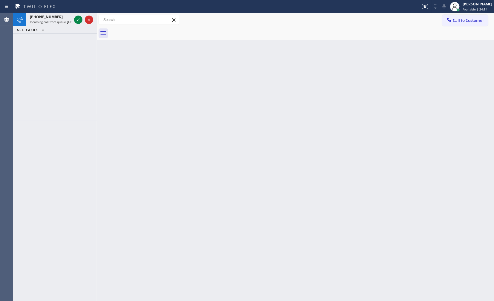
click at [34, 81] on div "[PHONE_NUMBER] Incoming call from queue [Test] All ALL TASKS ALL TASKS ACTIVE T…" at bounding box center [55, 63] width 84 height 101
click at [78, 20] on icon at bounding box center [78, 20] width 3 height 2
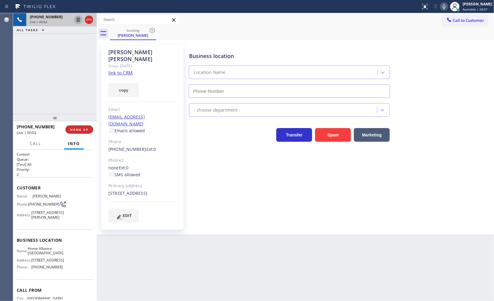
type input "[PHONE_NUMBER]"
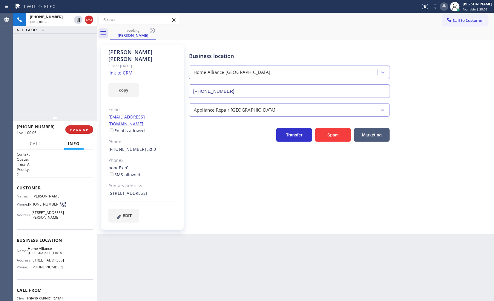
click at [120, 70] on link "link to CRM" at bounding box center [121, 73] width 24 height 6
click at [75, 43] on icon at bounding box center [78, 40] width 7 height 7
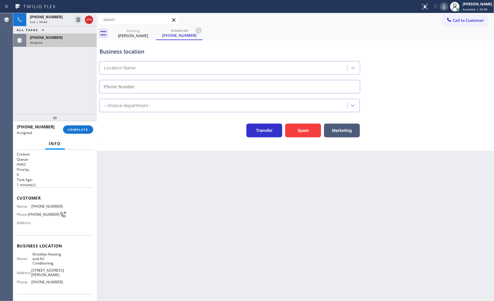
type input "[PHONE_NUMBER]"
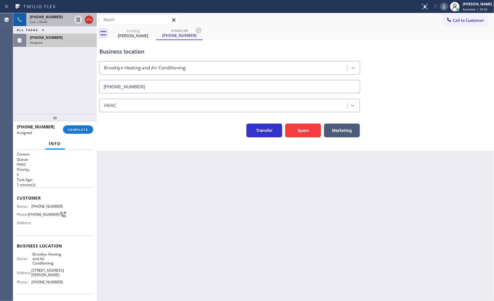
click at [47, 15] on span "[PHONE_NUMBER]" at bounding box center [46, 16] width 33 height 5
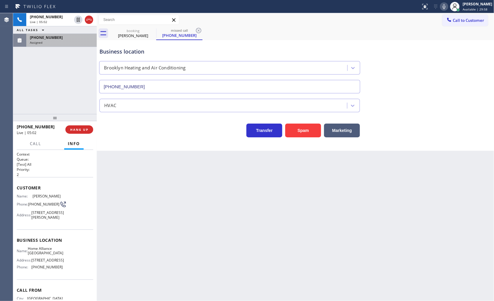
click at [43, 34] on div "[PHONE_NUMBER] Assigned" at bounding box center [60, 40] width 68 height 13
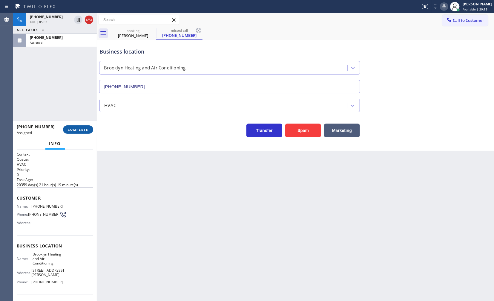
click at [76, 129] on span "COMPLETE" at bounding box center [78, 129] width 21 height 4
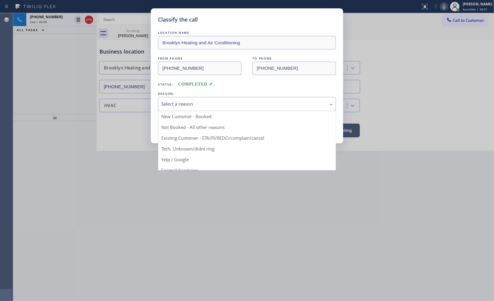
click at [165, 109] on div "Select a reason" at bounding box center [247, 104] width 178 height 14
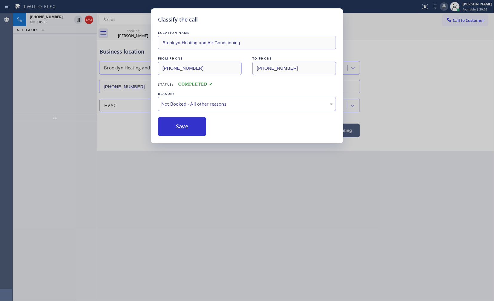
click at [165, 124] on button "Save" at bounding box center [182, 126] width 48 height 19
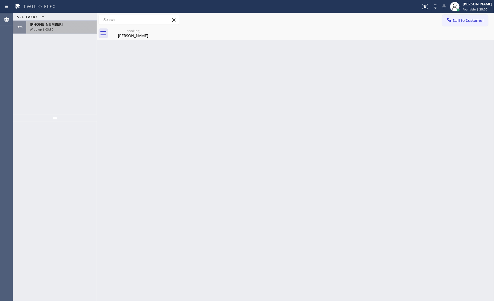
click at [54, 29] on div "Wrap up | 03:50" at bounding box center [61, 29] width 63 height 4
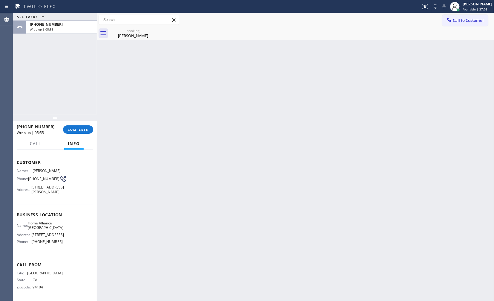
scroll to position [36, 0]
drag, startPoint x: 30, startPoint y: 247, endPoint x: 66, endPoint y: 244, distance: 36.6
click at [66, 244] on div "Business location Name: Home Alliance Oakland Address: [STREET_ADDRESS] Phone: …" at bounding box center [55, 229] width 77 height 50
copy div "[PHONE_NUMBER]"
click at [72, 121] on div at bounding box center [55, 117] width 84 height 7
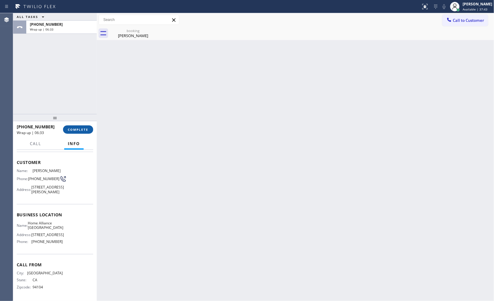
click at [77, 127] on span "COMPLETE" at bounding box center [78, 129] width 21 height 4
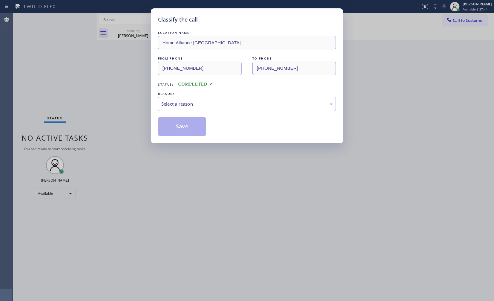
click at [192, 104] on div "Select a reason" at bounding box center [247, 103] width 172 height 7
click at [174, 123] on button "Save" at bounding box center [182, 126] width 48 height 19
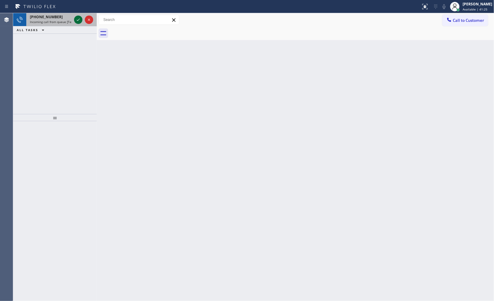
drag, startPoint x: 86, startPoint y: 22, endPoint x: 74, endPoint y: 21, distance: 11.8
click at [86, 22] on icon at bounding box center [89, 19] width 7 height 7
drag, startPoint x: 74, startPoint y: 21, endPoint x: 79, endPoint y: 19, distance: 5.8
click at [79, 19] on icon at bounding box center [78, 20] width 3 height 2
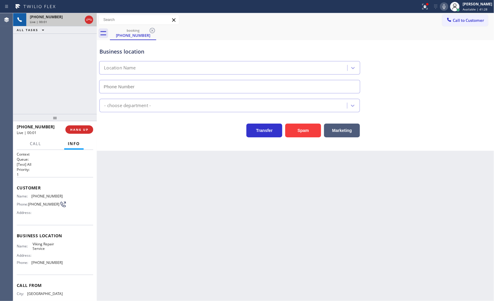
type input "[PHONE_NUMBER]"
click at [77, 129] on span "HANG UP" at bounding box center [79, 129] width 18 height 4
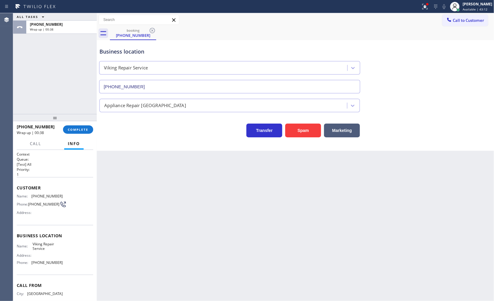
click at [419, 4] on div at bounding box center [210, 7] width 416 height 10
click at [424, 6] on icon at bounding box center [425, 6] width 7 height 7
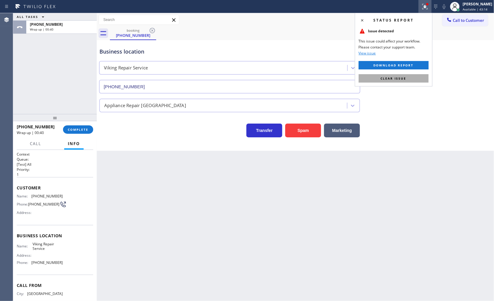
click at [417, 79] on button "Clear issue" at bounding box center [394, 78] width 70 height 8
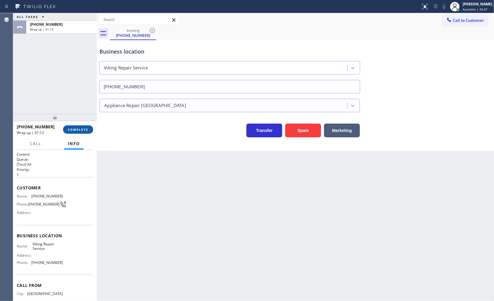
click at [77, 129] on span "COMPLETE" at bounding box center [78, 129] width 21 height 4
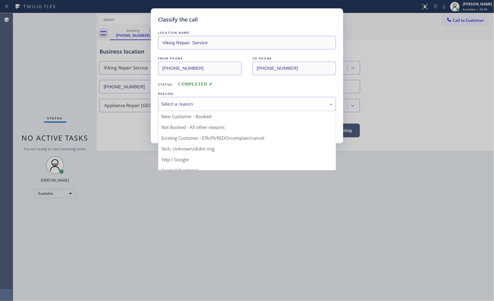
click at [173, 106] on div "Select a reason" at bounding box center [247, 103] width 172 height 7
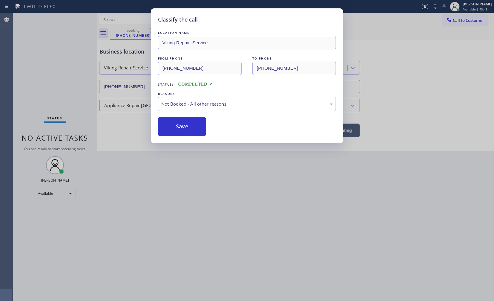
click at [175, 126] on button "Save" at bounding box center [182, 126] width 48 height 19
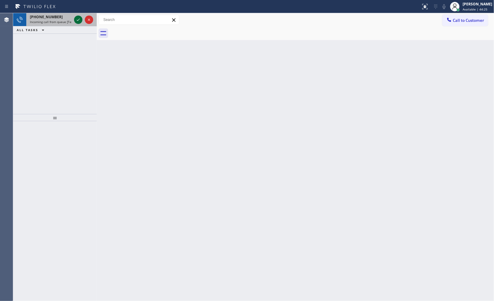
click at [77, 20] on icon at bounding box center [78, 20] width 3 height 2
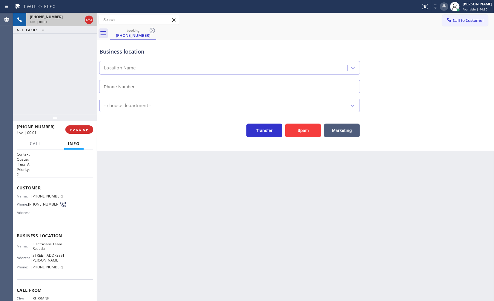
type input "[PHONE_NUMBER]"
click at [444, 4] on icon at bounding box center [444, 6] width 7 height 7
click at [443, 7] on icon at bounding box center [444, 6] width 7 height 7
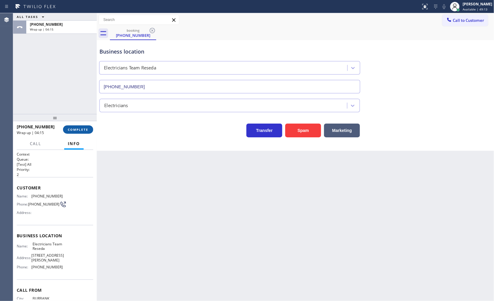
click at [83, 132] on button "COMPLETE" at bounding box center [78, 129] width 30 height 8
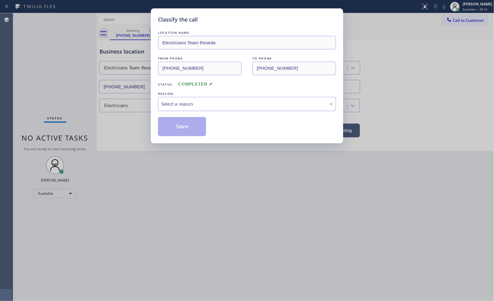
click at [174, 103] on div "Select a reason" at bounding box center [247, 103] width 172 height 7
click at [170, 126] on button "Save" at bounding box center [182, 126] width 48 height 19
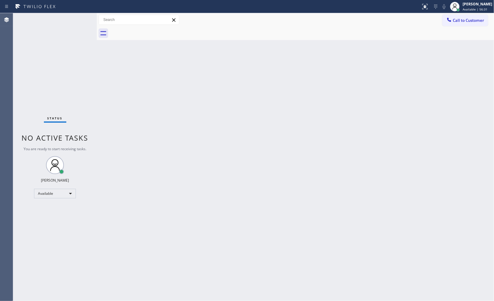
click at [78, 22] on div "Status No active tasks You are ready to start receiving tasks. JENIZA ALCAYDE A…" at bounding box center [55, 157] width 84 height 288
click at [220, 77] on div "Back to Dashboard Change Sender ID Customers Technicians Select a contact Outbo…" at bounding box center [296, 157] width 398 height 288
click at [472, 5] on div "[PERSON_NAME]" at bounding box center [478, 3] width 30 height 5
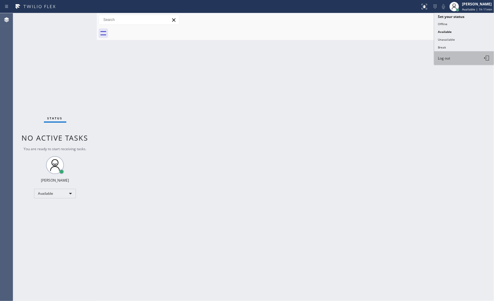
click at [462, 58] on button "Log out" at bounding box center [465, 57] width 60 height 13
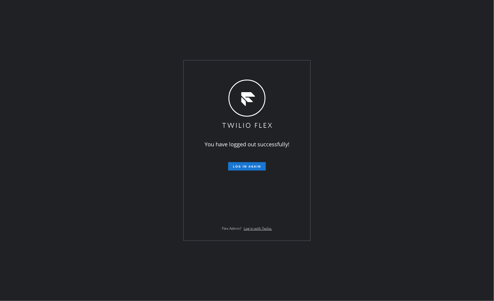
drag, startPoint x: 428, startPoint y: 212, endPoint x: 441, endPoint y: 235, distance: 26.5
click at [441, 235] on div "You have logged out successfully! Log in again Flex Admin? Log in with Twilio." at bounding box center [247, 150] width 494 height 301
drag, startPoint x: 477, startPoint y: 205, endPoint x: 482, endPoint y: 222, distance: 17.7
click at [482, 222] on div "You have logged out successfully! Log in again Flex Admin? Log in with Twilio." at bounding box center [247, 150] width 494 height 301
click at [365, 145] on div "You have logged out successfully! Log in again Flex Admin? Log in with Twilio." at bounding box center [247, 150] width 494 height 301
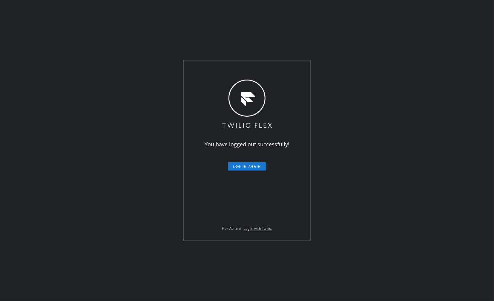
click at [321, 290] on div "You have logged out successfully! Log in again Flex Admin? Log in with Twilio." at bounding box center [247, 150] width 494 height 301
